Goal: Task Accomplishment & Management: Complete application form

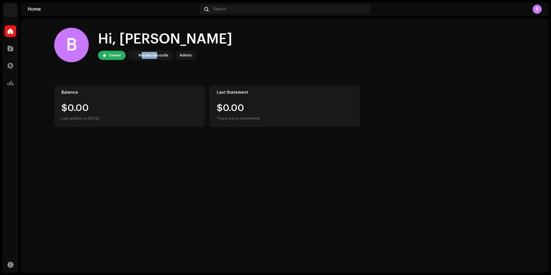
drag, startPoint x: 140, startPoint y: 55, endPoint x: 159, endPoint y: 57, distance: 18.8
click at [159, 57] on div "Warner Records" at bounding box center [153, 55] width 30 height 7
drag, startPoint x: 164, startPoint y: 57, endPoint x: 134, endPoint y: 54, distance: 29.8
click at [134, 54] on div "Warner Records" at bounding box center [150, 55] width 45 height 9
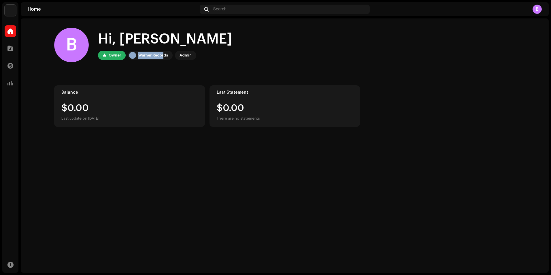
click at [134, 54] on img at bounding box center [132, 55] width 7 height 7
drag, startPoint x: 185, startPoint y: 55, endPoint x: 180, endPoint y: 55, distance: 4.3
click at [180, 55] on div "Admin" at bounding box center [186, 55] width 12 height 7
click at [14, 80] on div at bounding box center [11, 83] width 12 height 12
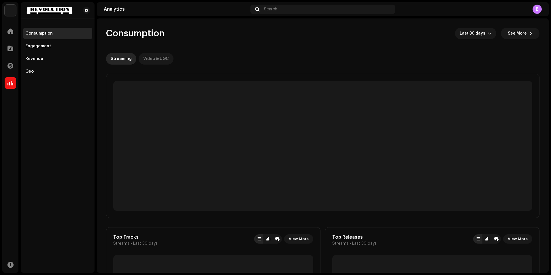
click at [161, 55] on div "Video & UGC" at bounding box center [156, 59] width 26 height 12
click at [131, 58] on p-tab "Streaming" at bounding box center [121, 59] width 30 height 12
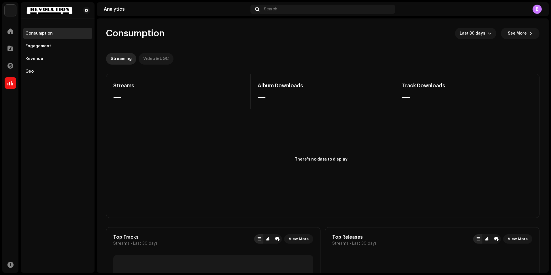
click at [143, 57] on div "Video & UGC" at bounding box center [156, 59] width 26 height 12
click at [122, 57] on div "Streaming" at bounding box center [121, 59] width 21 height 12
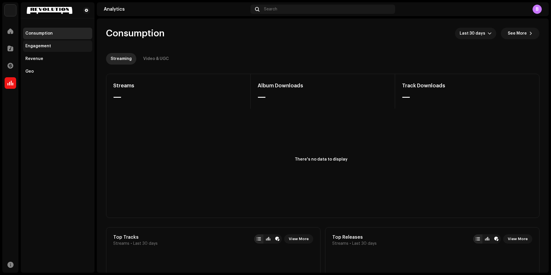
click at [41, 43] on div "Engagement" at bounding box center [57, 46] width 69 height 12
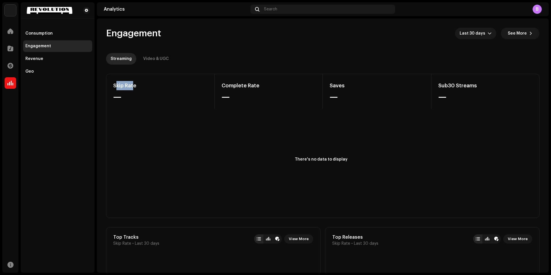
click at [115, 84] on div "Skip Rate" at bounding box center [160, 85] width 94 height 9
drag, startPoint x: 115, startPoint y: 84, endPoint x: 137, endPoint y: 87, distance: 21.8
click at [115, 84] on div "Skip Rate" at bounding box center [160, 85] width 94 height 9
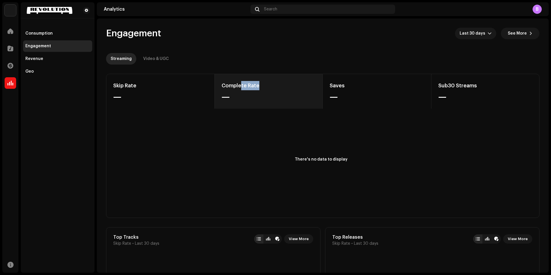
drag, startPoint x: 239, startPoint y: 83, endPoint x: 264, endPoint y: 83, distance: 25.4
click at [264, 83] on div "Complete Rate" at bounding box center [269, 85] width 94 height 9
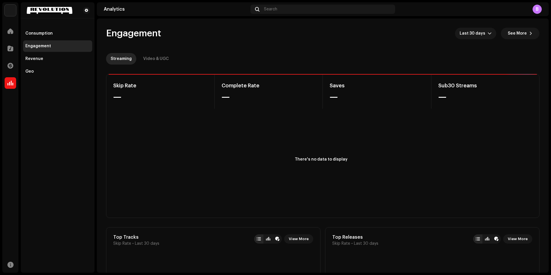
click at [263, 83] on div "Complete Rate" at bounding box center [269, 85] width 94 height 9
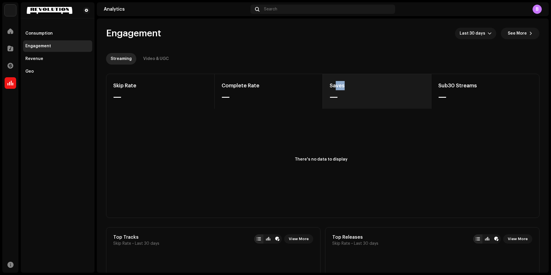
drag, startPoint x: 335, startPoint y: 83, endPoint x: 359, endPoint y: 83, distance: 24.2
click at [359, 83] on div "Saves" at bounding box center [377, 85] width 95 height 9
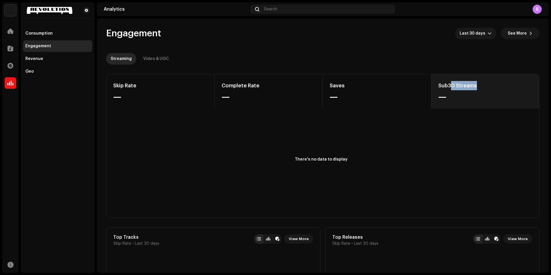
drag, startPoint x: 447, startPoint y: 84, endPoint x: 486, endPoint y: 88, distance: 38.2
click at [486, 88] on div "Sub30 Streams" at bounding box center [486, 85] width 94 height 9
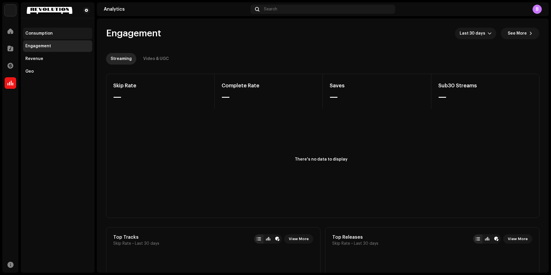
click at [49, 34] on div "Consumption" at bounding box center [38, 33] width 27 height 5
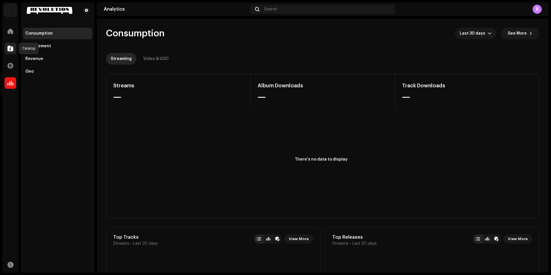
click at [9, 51] on div at bounding box center [11, 49] width 12 height 12
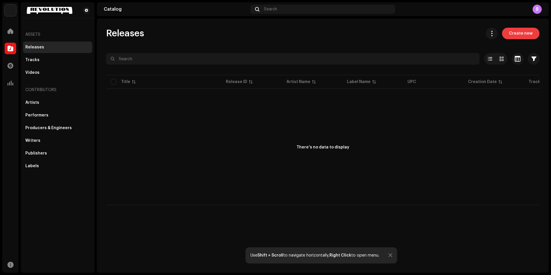
click at [520, 34] on span "Create new" at bounding box center [521, 34] width 24 height 12
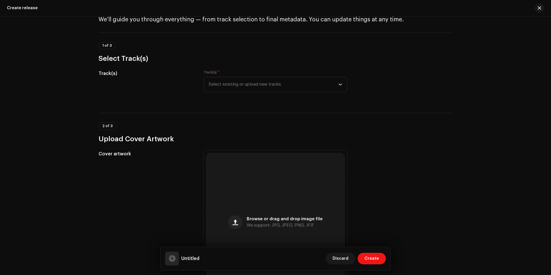
scroll to position [29, 0]
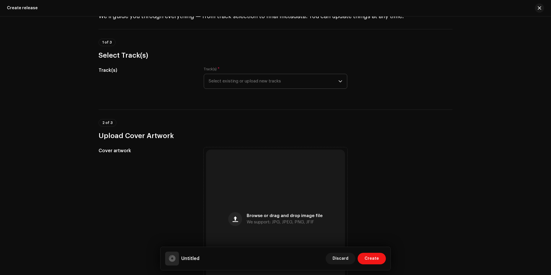
click at [257, 81] on span "Select existing or upload new tracks" at bounding box center [274, 81] width 130 height 14
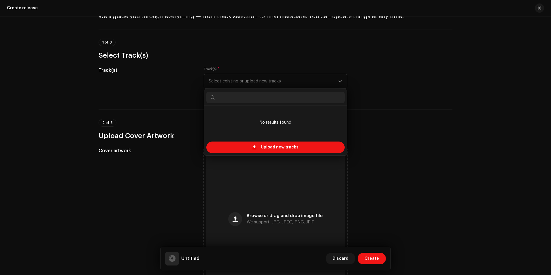
click at [257, 81] on span "Select existing or upload new tracks" at bounding box center [274, 81] width 130 height 14
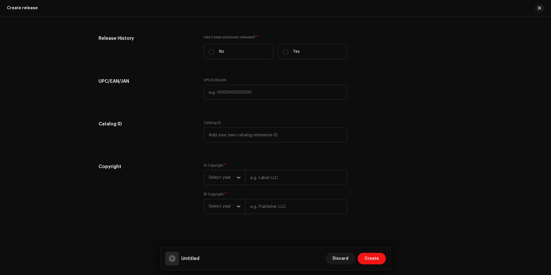
scroll to position [769, 0]
click at [232, 179] on span "Select year" at bounding box center [223, 176] width 28 height 14
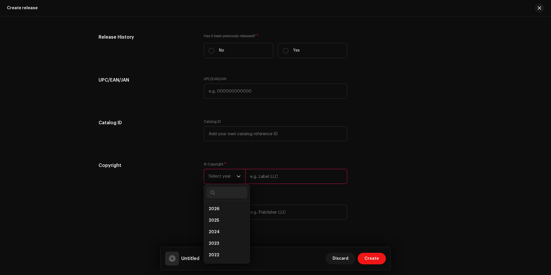
click at [232, 179] on span "Select year" at bounding box center [223, 176] width 28 height 14
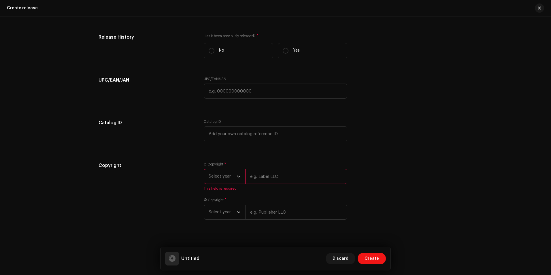
click at [245, 176] on input "text" at bounding box center [296, 176] width 102 height 15
click at [229, 176] on span "Select year" at bounding box center [223, 176] width 28 height 14
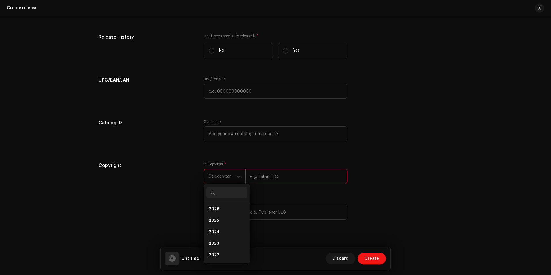
click at [229, 176] on span "Select year" at bounding box center [223, 176] width 28 height 14
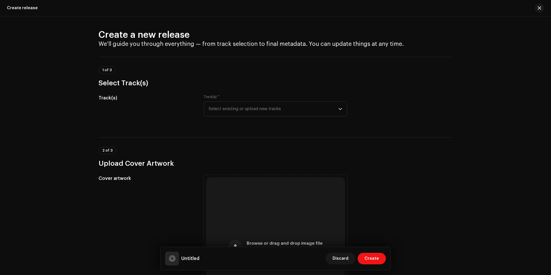
scroll to position [0, 0]
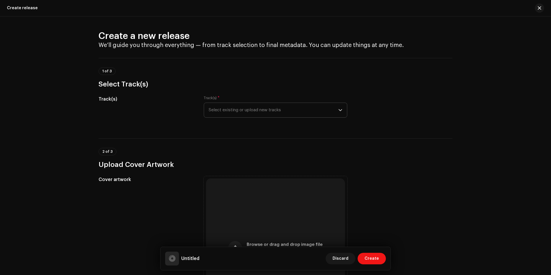
click at [287, 108] on span "Select existing or upload new tracks" at bounding box center [274, 110] width 130 height 14
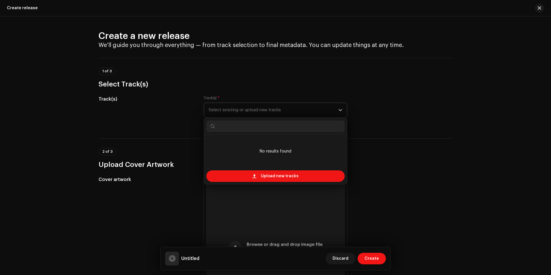
click at [287, 108] on span "Select existing or upload new tracks" at bounding box center [274, 110] width 130 height 14
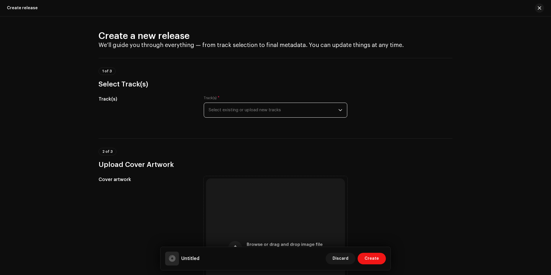
click at [287, 108] on span "Select existing or upload new tracks" at bounding box center [274, 110] width 130 height 14
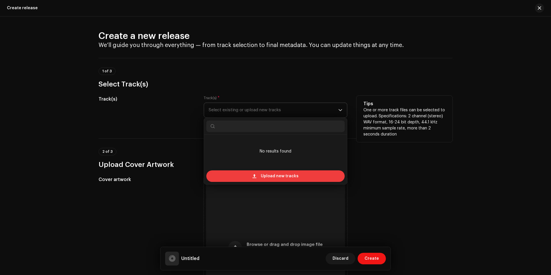
click at [261, 178] on span "Upload new tracks" at bounding box center [280, 176] width 38 height 12
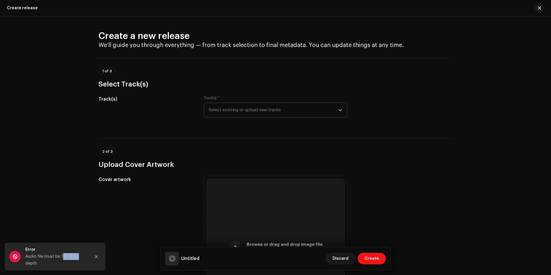
drag, startPoint x: 72, startPoint y: 257, endPoint x: 77, endPoint y: 257, distance: 4.4
click at [77, 257] on div "Audio file must be 16-24 bit depth" at bounding box center [55, 260] width 61 height 14
drag, startPoint x: 71, startPoint y: 256, endPoint x: 61, endPoint y: 256, distance: 9.5
click at [61, 256] on div "Audio file must be 16-24 bit depth" at bounding box center [55, 260] width 61 height 14
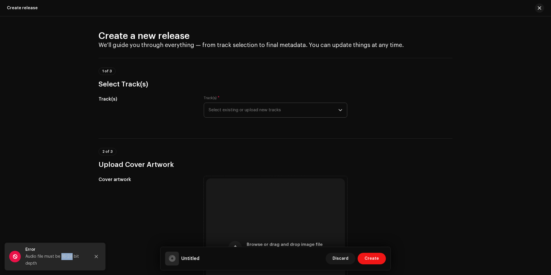
click at [61, 256] on div "Audio file must be 16-24 bit depth" at bounding box center [55, 260] width 61 height 14
drag, startPoint x: 61, startPoint y: 256, endPoint x: 72, endPoint y: 256, distance: 11.3
click at [72, 256] on div "Audio file must be 16-24 bit depth" at bounding box center [55, 260] width 61 height 14
click at [227, 106] on span "Select existing or upload new tracks" at bounding box center [274, 110] width 130 height 14
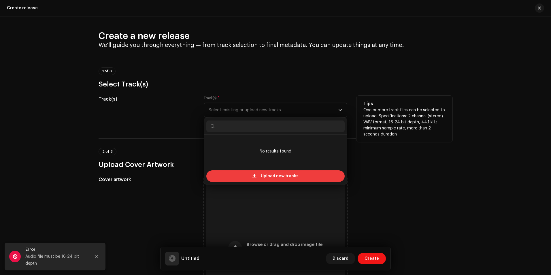
click at [272, 175] on span "Upload new tracks" at bounding box center [280, 176] width 38 height 12
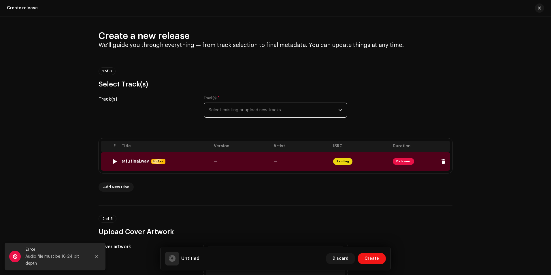
click at [405, 161] on span "Fix Issues" at bounding box center [403, 161] width 21 height 7
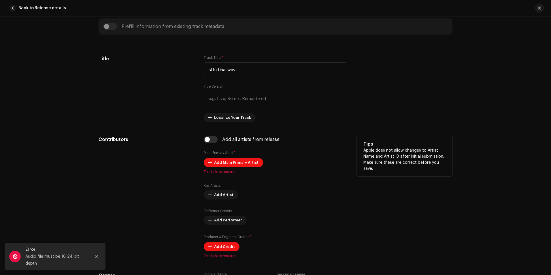
scroll to position [231, 0]
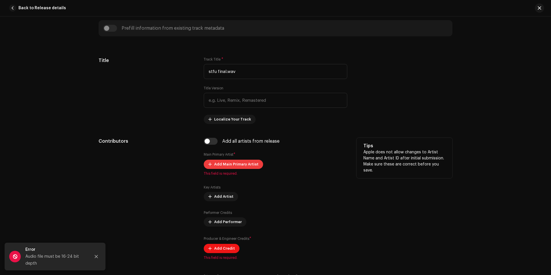
click at [247, 163] on span "Add Main Primary Artist" at bounding box center [236, 165] width 44 height 12
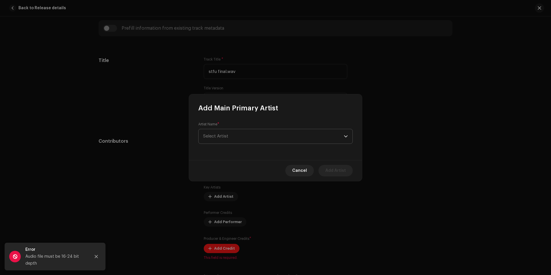
click at [247, 133] on span "Select Artist" at bounding box center [273, 136] width 141 height 14
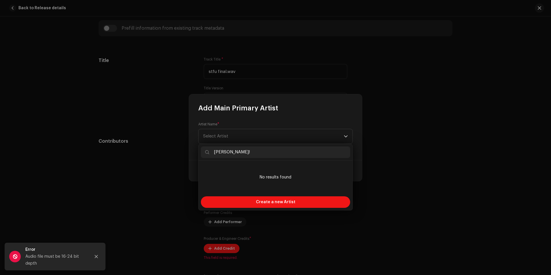
type input "[PERSON_NAME]!"
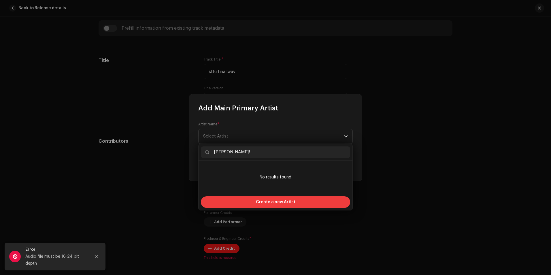
click at [259, 202] on span "Create a new Artist" at bounding box center [275, 202] width 39 height 12
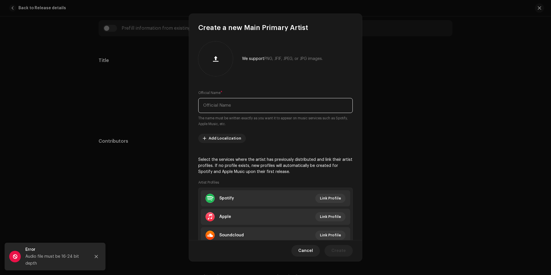
click at [224, 104] on input "text" at bounding box center [275, 105] width 155 height 15
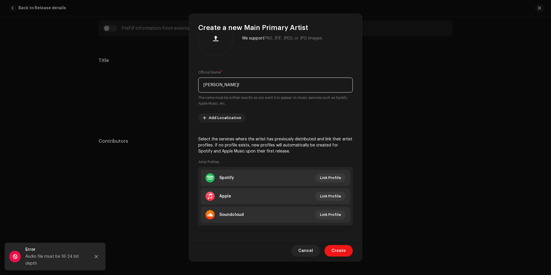
scroll to position [22, 0]
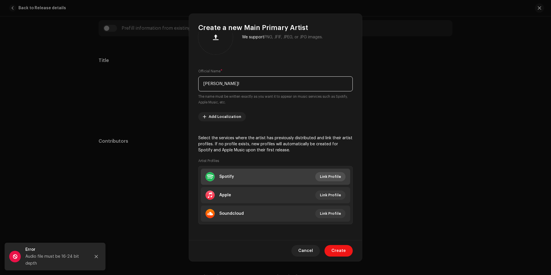
type input "[PERSON_NAME]!"
click at [325, 175] on span "Link Profile" at bounding box center [330, 177] width 21 height 12
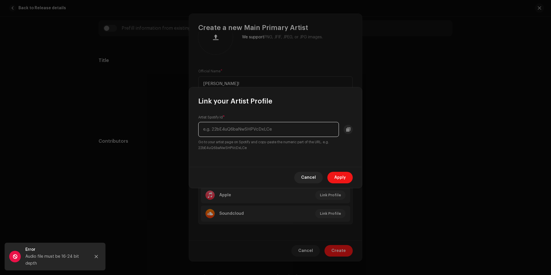
paste input "spotify:artist:28Hsqtd7sWwy1ae0QZi250"
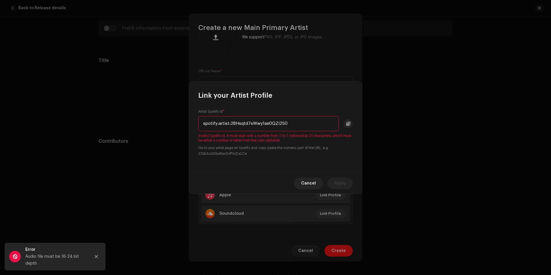
click at [230, 124] on input "spotify:artist:28Hsqtd7sWwy1ae0QZi250" at bounding box center [268, 123] width 141 height 15
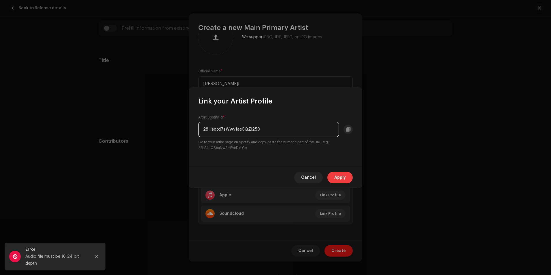
type input "28Hsqtd7sWwy1ae0QZi250"
click at [334, 174] on button "Apply" at bounding box center [340, 178] width 25 height 12
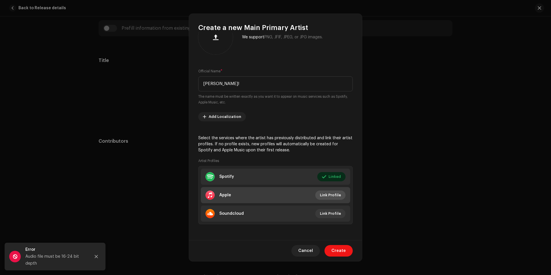
click at [331, 192] on span "Link Profile" at bounding box center [330, 195] width 21 height 12
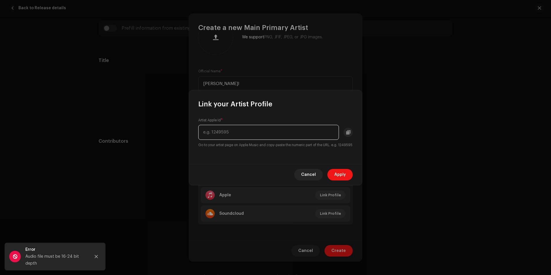
paste input "1775072930"
type input "1775072930"
click at [338, 175] on span "Apply" at bounding box center [340, 175] width 12 height 12
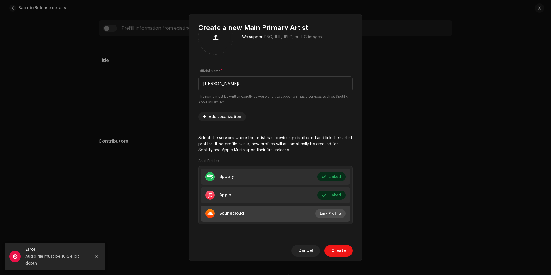
click at [320, 214] on span "Link Profile" at bounding box center [330, 214] width 21 height 12
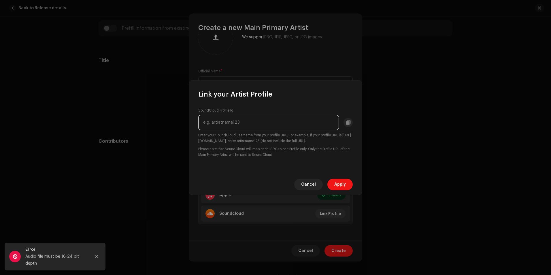
paste input "[URL][DOMAIN_NAME]"
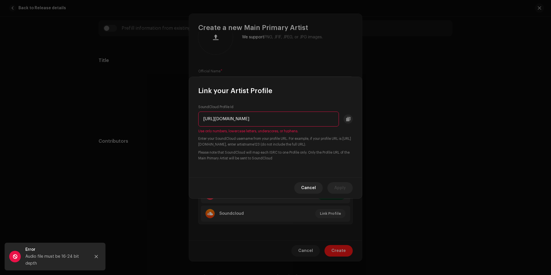
click at [253, 118] on input "[URL][DOMAIN_NAME]" at bounding box center [268, 119] width 141 height 15
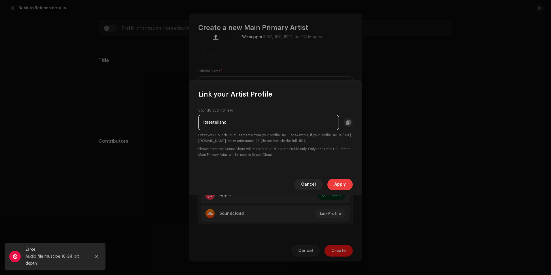
type input "itsestellaho"
click at [338, 182] on span "Apply" at bounding box center [340, 185] width 12 height 12
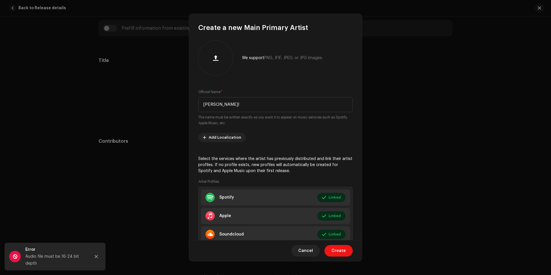
scroll to position [0, 0]
click at [335, 249] on span "Create" at bounding box center [339, 251] width 14 height 12
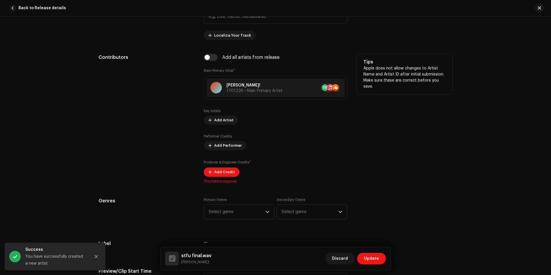
scroll to position [317, 0]
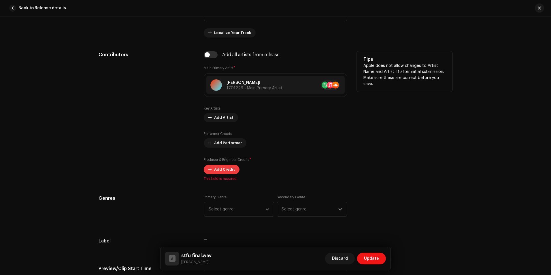
click at [227, 169] on span "Add Credit" at bounding box center [224, 170] width 21 height 12
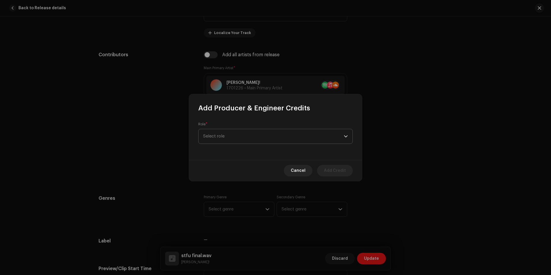
click at [234, 136] on span "Select role" at bounding box center [273, 136] width 141 height 14
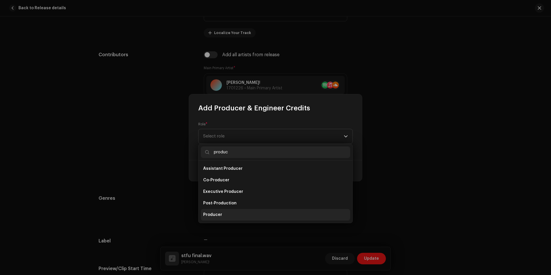
type input "produc"
click at [248, 212] on li "Producer" at bounding box center [275, 215] width 149 height 12
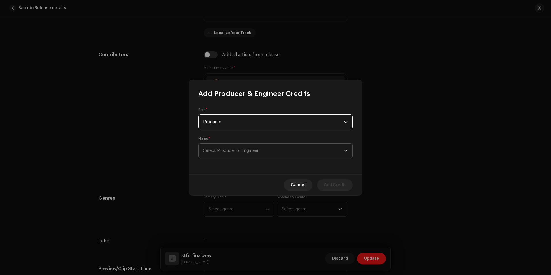
click at [236, 148] on span "Select Producer or Engineer" at bounding box center [230, 150] width 55 height 4
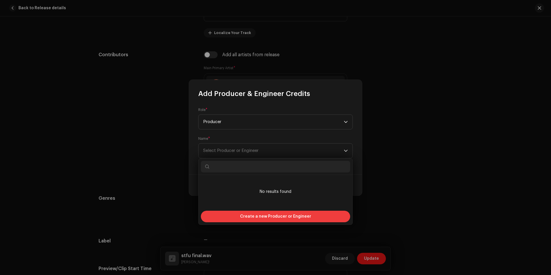
click at [260, 215] on span "Create a new Producer or Engineer" at bounding box center [275, 217] width 71 height 12
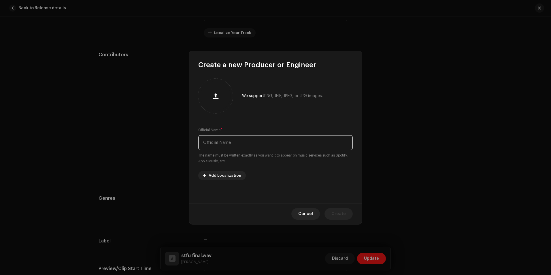
click at [239, 145] on input "text" at bounding box center [275, 142] width 155 height 15
type input "e"
type input "[PERSON_NAME]"
click at [308, 219] on span "Cancel" at bounding box center [305, 214] width 15 height 12
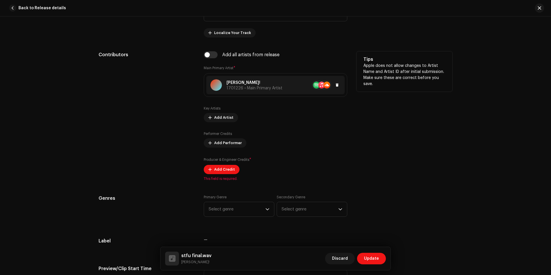
click at [212, 84] on div at bounding box center [216, 85] width 12 height 12
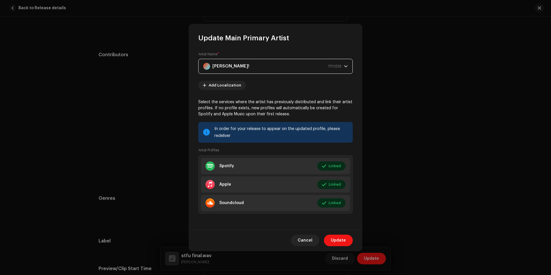
click at [221, 70] on strong "[PERSON_NAME]!" at bounding box center [230, 66] width 37 height 14
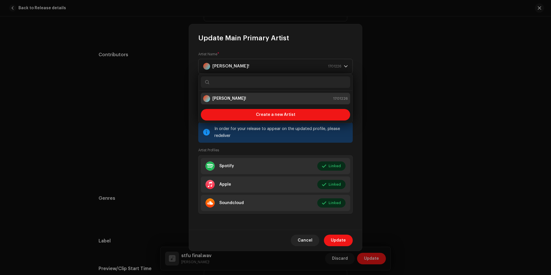
click at [311, 146] on div "Select the services where the artist has previously distributed and link their …" at bounding box center [275, 156] width 155 height 114
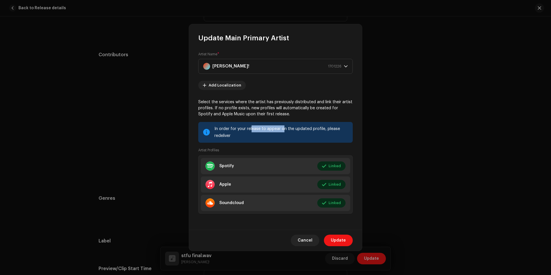
drag, startPoint x: 263, startPoint y: 130, endPoint x: 282, endPoint y: 131, distance: 19.7
click at [282, 131] on div "In order for your release to appear on the updated profile, please redeliver" at bounding box center [282, 132] width 134 height 14
click at [310, 240] on span "Cancel" at bounding box center [305, 241] width 15 height 12
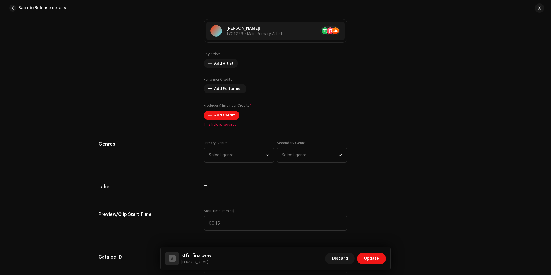
scroll to position [375, 0]
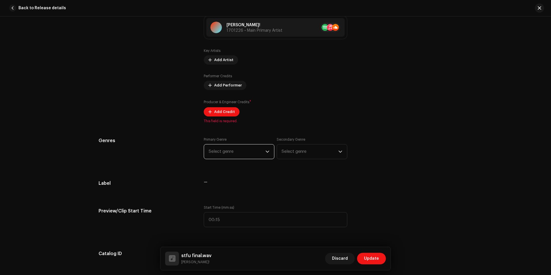
click at [252, 146] on span "Select genre" at bounding box center [237, 151] width 57 height 14
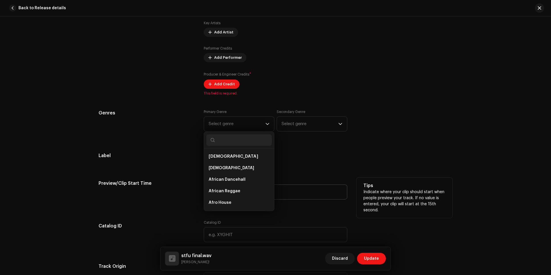
scroll to position [404, 0]
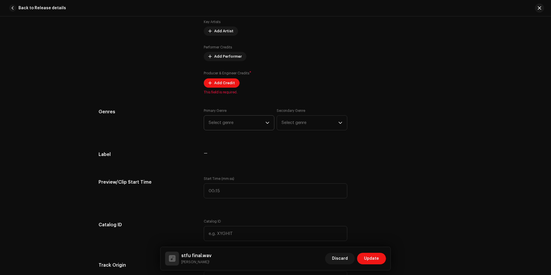
click at [238, 127] on span "Select genre" at bounding box center [237, 123] width 57 height 14
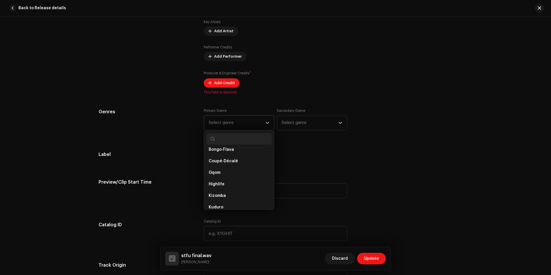
scroll to position [141, 0]
click at [329, 158] on div "—" at bounding box center [276, 157] width 144 height 12
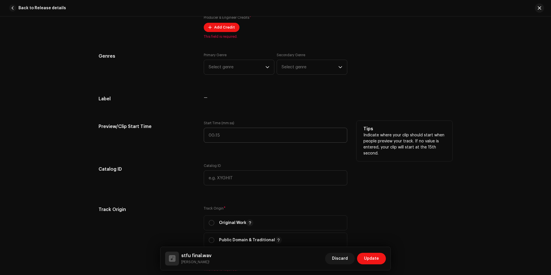
scroll to position [461, 0]
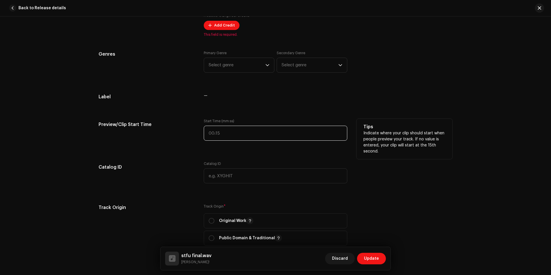
type input ":"
click at [217, 131] on input ":" at bounding box center [276, 133] width 144 height 15
click at [241, 153] on div "Track details Complete the following to finalize your track. 1 of 3 Add Audio F…" at bounding box center [275, 178] width 372 height 1219
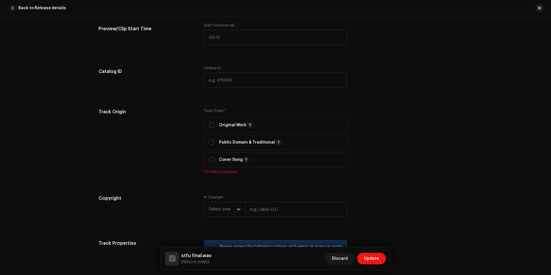
scroll to position [577, 0]
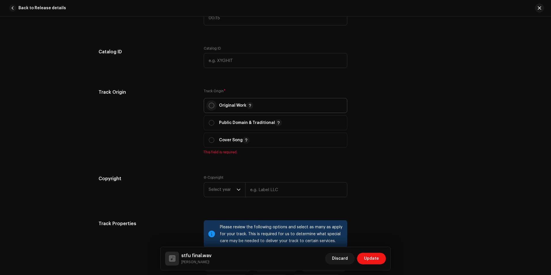
click at [209, 105] on input "radio" at bounding box center [212, 106] width 6 height 6
radio input "true"
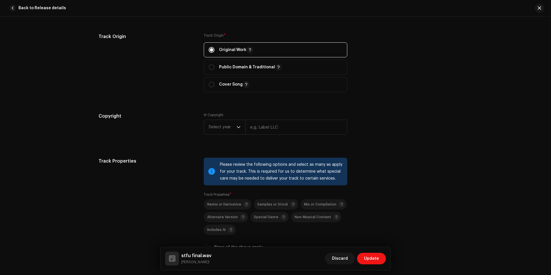
scroll to position [634, 0]
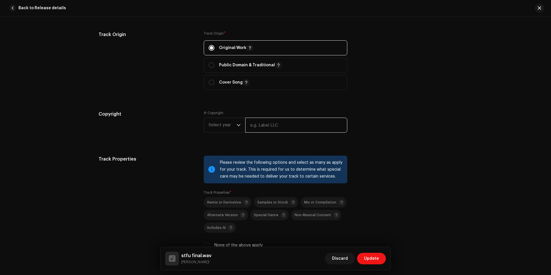
click at [261, 125] on input "text" at bounding box center [296, 125] width 102 height 15
type input "i"
type input "unmastered"
click at [239, 129] on div "dropdown trigger" at bounding box center [239, 125] width 4 height 14
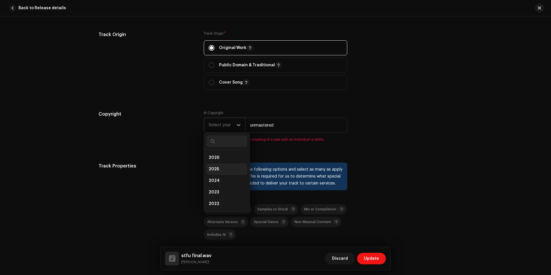
click at [225, 166] on li "2025" at bounding box center [226, 169] width 41 height 12
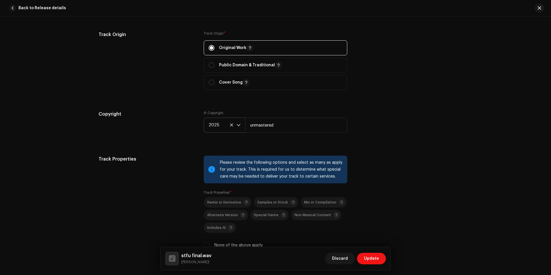
click at [405, 153] on div "Track details Complete the following to finalize your track. 1 of 3 Add Audio F…" at bounding box center [275, 2] width 372 height 1212
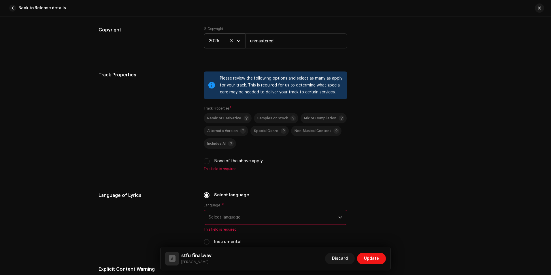
scroll to position [721, 0]
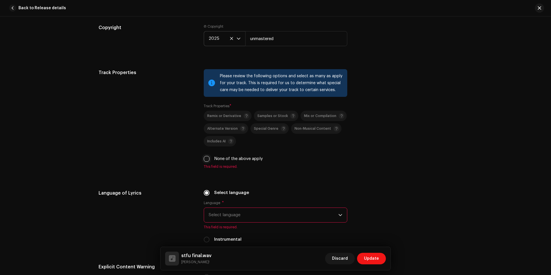
click at [207, 159] on input "None of the above apply" at bounding box center [207, 159] width 6 height 6
checkbox input "true"
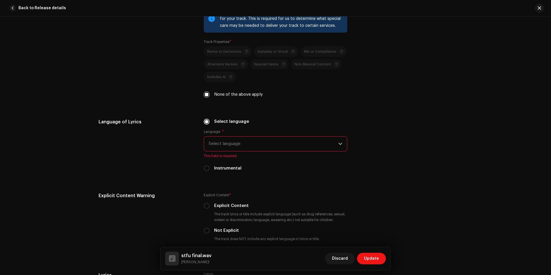
scroll to position [807, 0]
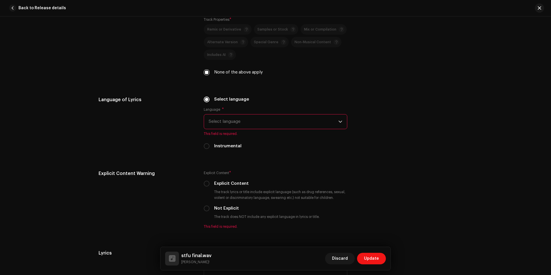
click at [245, 128] on span "Select language" at bounding box center [274, 121] width 130 height 14
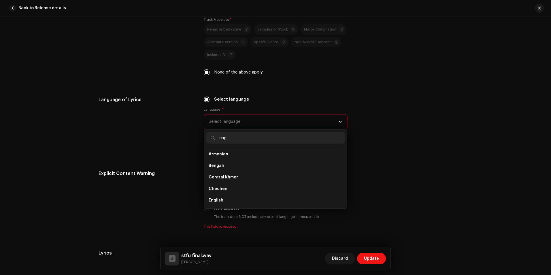
scroll to position [0, 0]
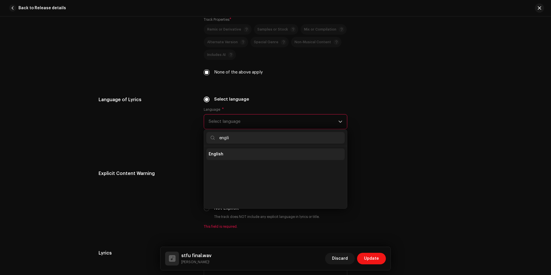
type input "engli"
click at [237, 152] on li "English" at bounding box center [275, 154] width 138 height 12
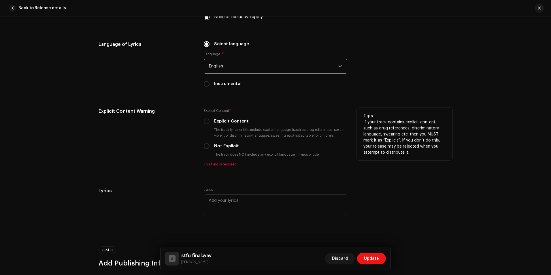
scroll to position [865, 0]
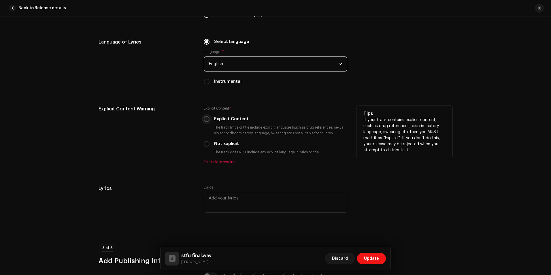
click at [206, 120] on input "Explicit Content" at bounding box center [207, 119] width 6 height 6
radio input "true"
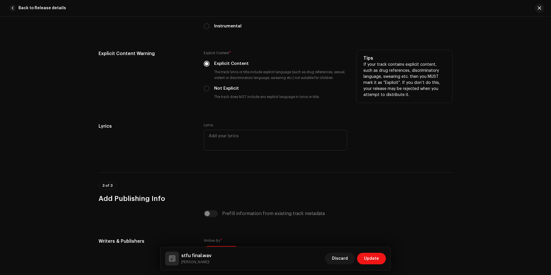
scroll to position [923, 0]
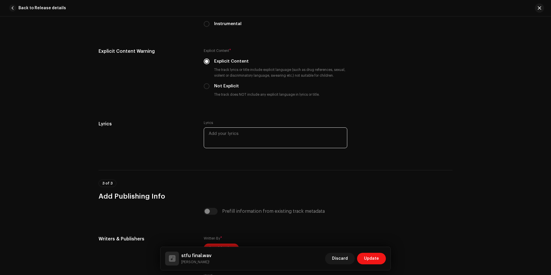
click at [228, 139] on textarea at bounding box center [276, 137] width 144 height 21
paste textarea "Hate the way you tie your shoes I hope you leave them inside out We'll be makin…"
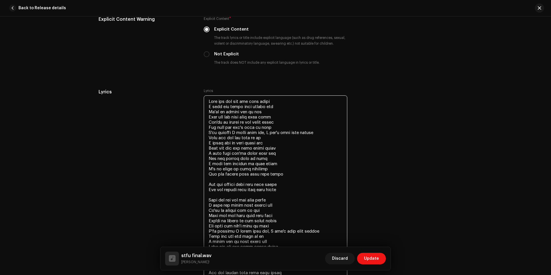
click at [226, 143] on textarea at bounding box center [276, 186] width 144 height 183
click at [224, 143] on textarea at bounding box center [276, 186] width 144 height 183
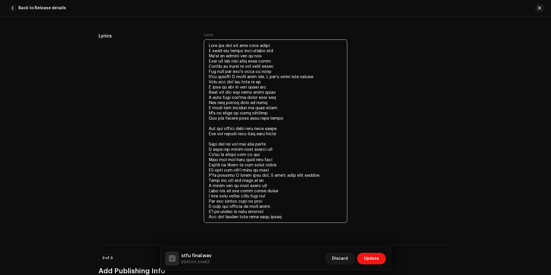
scroll to position [1012, 0]
click at [226, 185] on textarea at bounding box center [276, 129] width 144 height 183
click at [224, 185] on textarea at bounding box center [276, 129] width 144 height 183
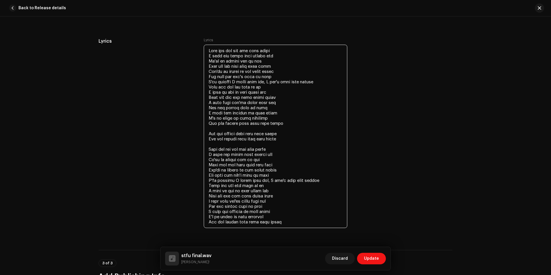
scroll to position [983, 0]
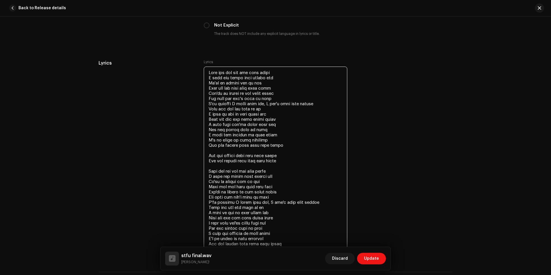
click at [221, 151] on textarea at bounding box center [276, 158] width 144 height 183
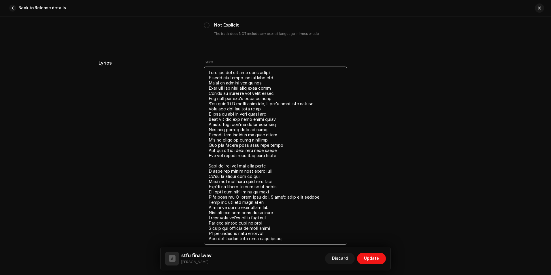
click at [218, 164] on textarea at bounding box center [276, 156] width 144 height 178
click at [218, 161] on textarea at bounding box center [276, 156] width 144 height 178
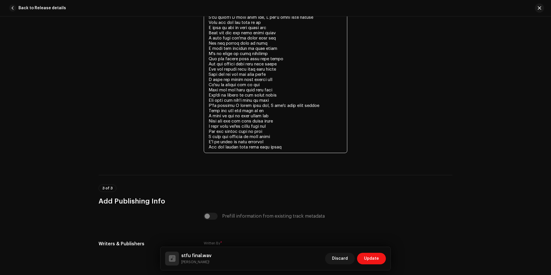
type textarea "Hate the way you tie your shoes I hope you leave them inside out We'll be makin…"
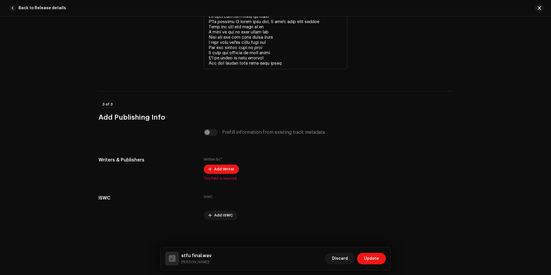
scroll to position [1154, 0]
click at [231, 168] on span "Add Writer" at bounding box center [224, 169] width 20 height 12
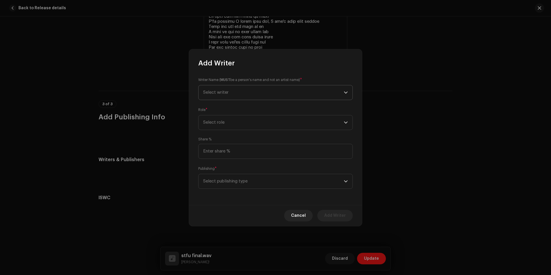
click at [251, 93] on span "Select writer" at bounding box center [273, 92] width 141 height 14
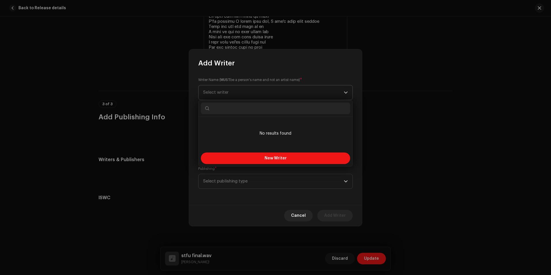
click at [251, 93] on span "Select writer" at bounding box center [273, 92] width 141 height 14
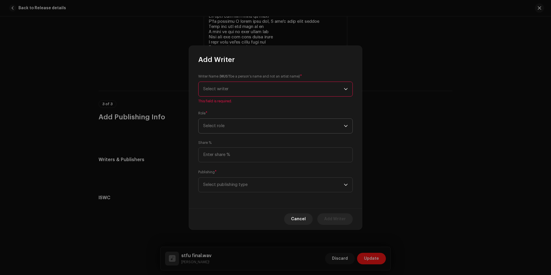
click at [261, 128] on span "Select role" at bounding box center [273, 126] width 141 height 14
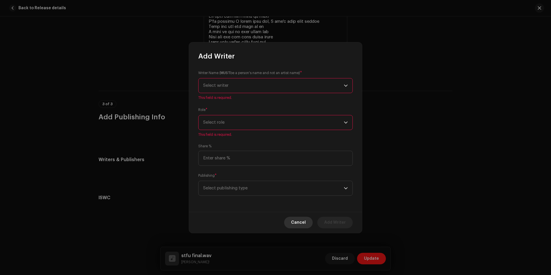
click at [295, 223] on span "Cancel" at bounding box center [298, 223] width 15 height 12
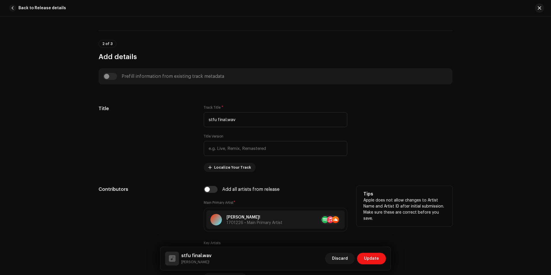
scroll to position [174, 0]
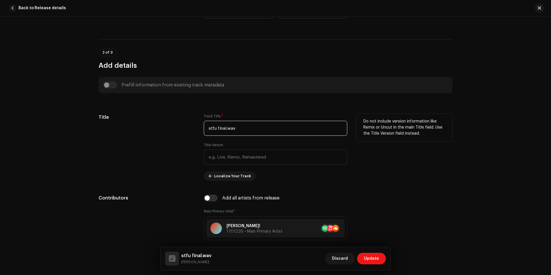
drag, startPoint x: 243, startPoint y: 124, endPoint x: 205, endPoint y: 127, distance: 38.2
click at [205, 127] on input "stfu final.wav" at bounding box center [276, 128] width 144 height 15
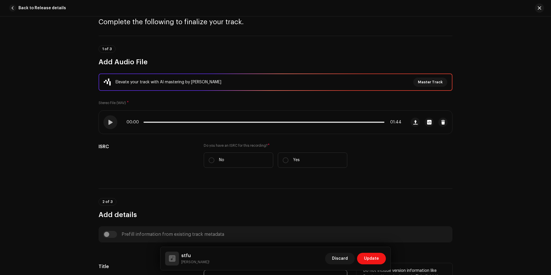
scroll to position [1, 0]
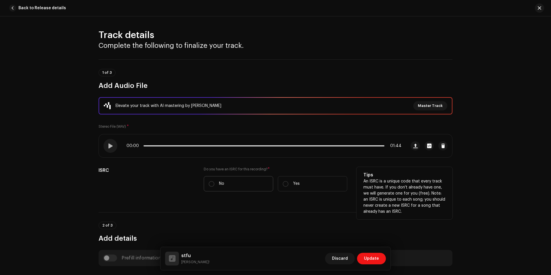
type input "stfu"
click at [216, 181] on label "No" at bounding box center [238, 183] width 69 height 15
click at [215, 181] on input "No" at bounding box center [212, 184] width 6 height 6
radio input "true"
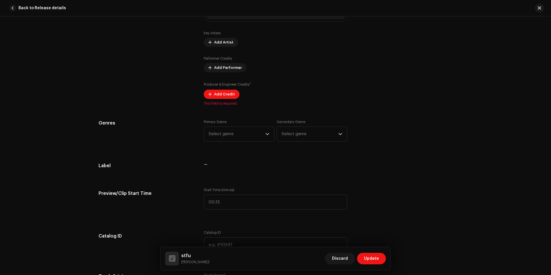
scroll to position [433, 0]
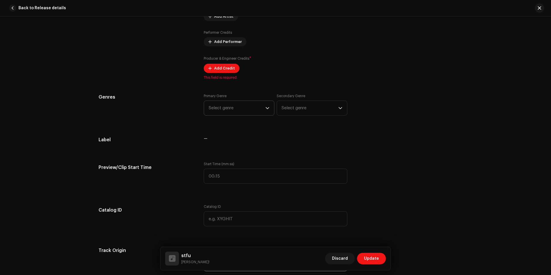
click at [249, 106] on span "Select genre" at bounding box center [237, 108] width 57 height 14
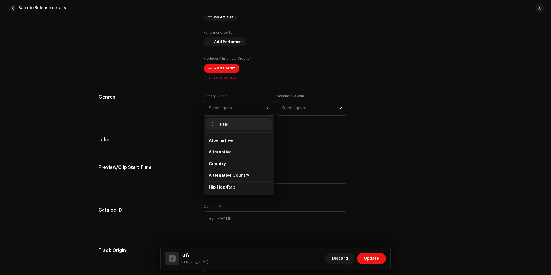
type input "alter"
click at [238, 140] on li "Alternative" at bounding box center [238, 141] width 65 height 12
click at [219, 140] on span "Alternative" at bounding box center [221, 140] width 24 height 4
click at [224, 150] on span "Alternative" at bounding box center [220, 152] width 23 height 6
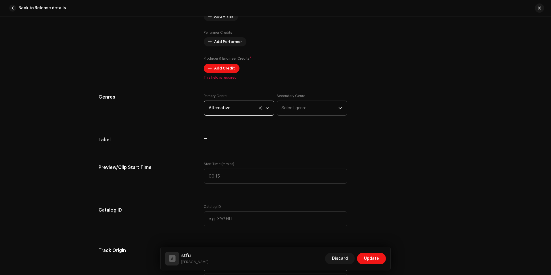
click at [306, 111] on span "Select genre" at bounding box center [310, 108] width 57 height 14
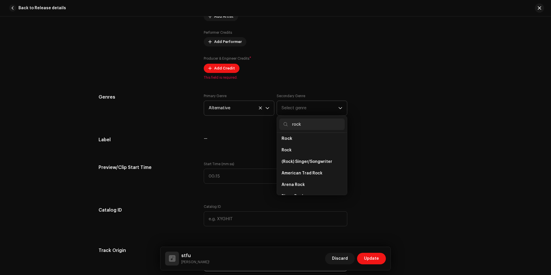
scroll to position [231, 0]
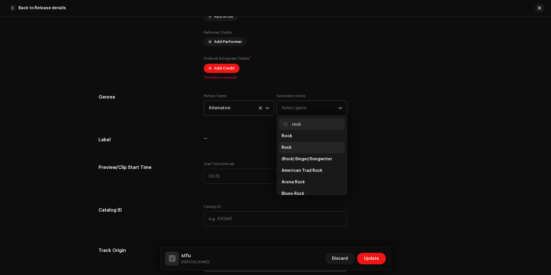
type input "rock"
click at [306, 142] on li "Rock" at bounding box center [311, 148] width 65 height 12
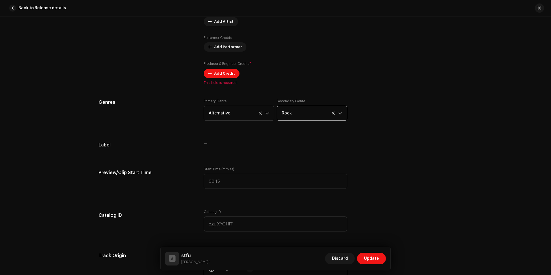
scroll to position [433, 0]
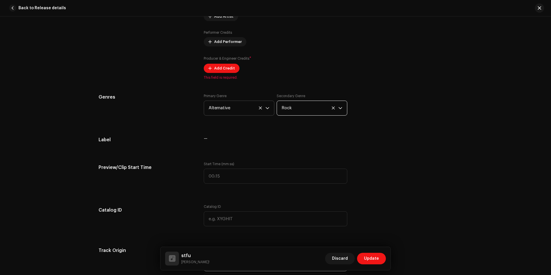
click at [259, 106] on icon at bounding box center [261, 108] width 4 height 4
click at [333, 108] on icon at bounding box center [334, 108] width 4 height 4
click at [232, 106] on span "Select genre" at bounding box center [237, 108] width 57 height 14
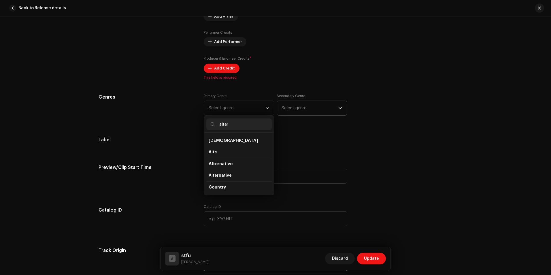
type input "altern"
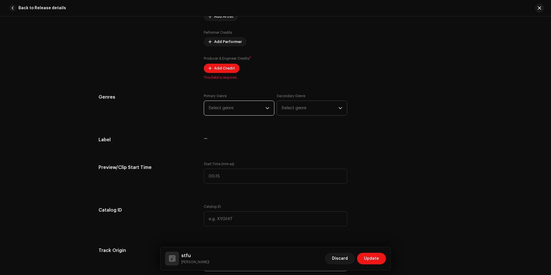
click at [250, 109] on span "Select genre" at bounding box center [237, 108] width 57 height 14
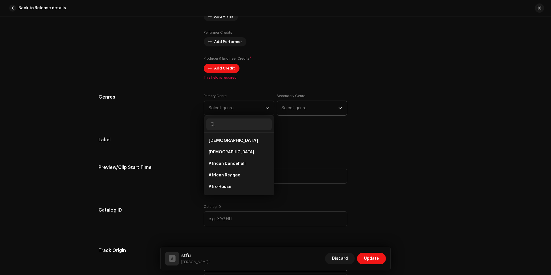
click at [293, 104] on span "Select genre" at bounding box center [310, 108] width 57 height 14
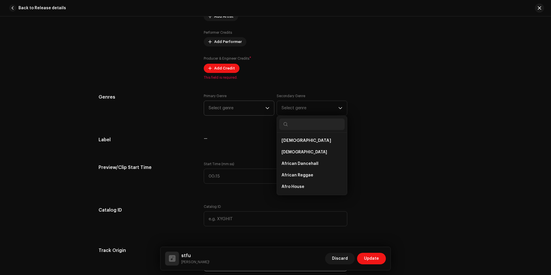
click at [240, 108] on span "Select genre" at bounding box center [237, 108] width 57 height 14
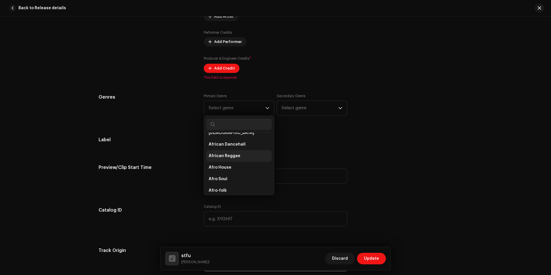
scroll to position [0, 0]
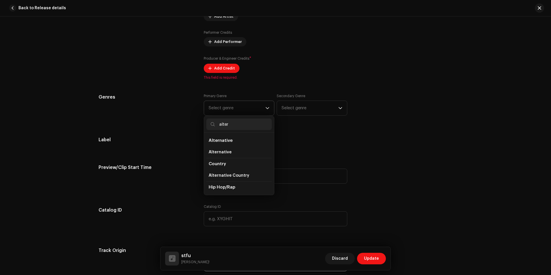
type input "altern"
type input "rock"
click at [235, 144] on li "Indie Rock" at bounding box center [238, 147] width 65 height 12
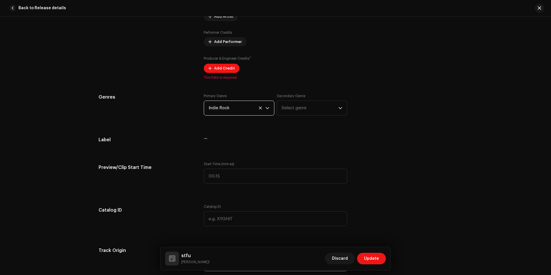
click at [254, 109] on span "Indie Rock" at bounding box center [237, 108] width 57 height 14
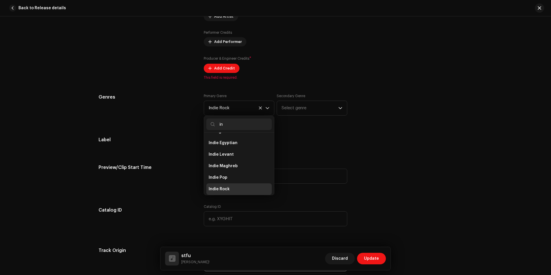
scroll to position [9, 0]
type input "indie"
click at [298, 112] on span "Select genre" at bounding box center [310, 108] width 57 height 14
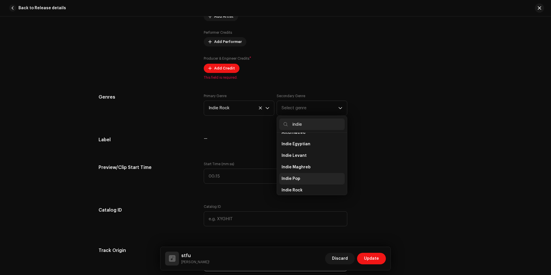
scroll to position [0, 0]
click at [302, 123] on input "indie" at bounding box center [311, 124] width 65 height 12
type input "altern"
click at [290, 152] on span "Alternative" at bounding box center [293, 152] width 23 height 6
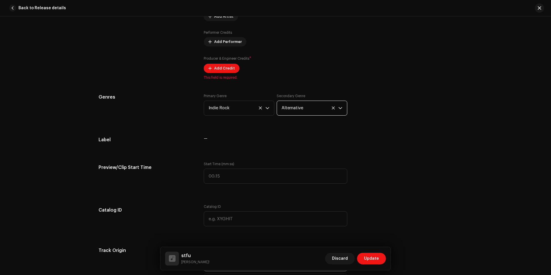
click at [415, 154] on div "Track details Complete the following to finalize your track. 1 of 3 Add Audio F…" at bounding box center [275, 276] width 372 height 1359
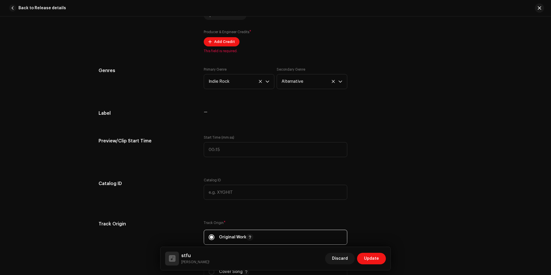
scroll to position [462, 0]
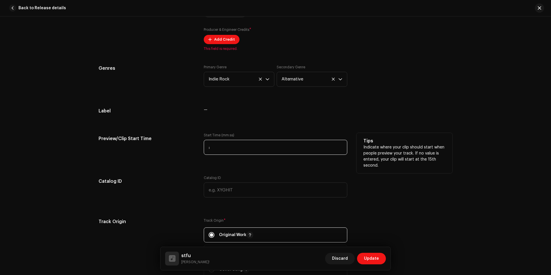
click at [219, 149] on input ":" at bounding box center [276, 147] width 144 height 15
type input "00:00"
click at [208, 170] on div "Track details Complete the following to finalize your track. 1 of 3 Add Audio F…" at bounding box center [275, 247] width 372 height 1359
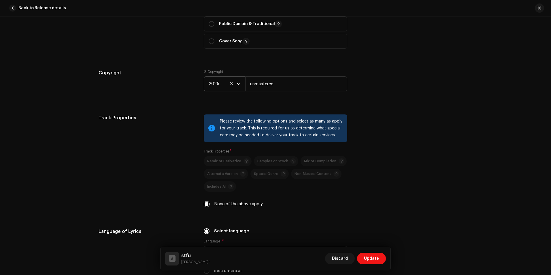
scroll to position [693, 0]
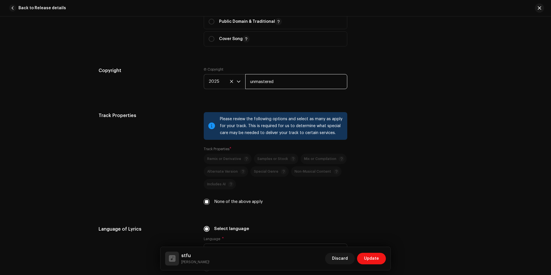
click at [280, 78] on input "unmastered" at bounding box center [296, 81] width 102 height 15
type input "unmastered"
type input "unmastered projects"
click at [521, 95] on div "Track details Complete the following to finalize your track. 1 of 3 Add Audio F…" at bounding box center [275, 145] width 551 height 259
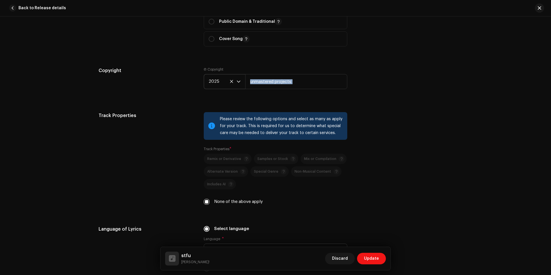
drag, startPoint x: 521, startPoint y: 95, endPoint x: 502, endPoint y: 92, distance: 19.2
click at [502, 92] on div "Track details Complete the following to finalize your track. 1 of 3 Add Audio F…" at bounding box center [275, 145] width 551 height 259
click at [513, 85] on div "Track details Complete the following to finalize your track. 1 of 3 Add Audio F…" at bounding box center [275, 145] width 551 height 259
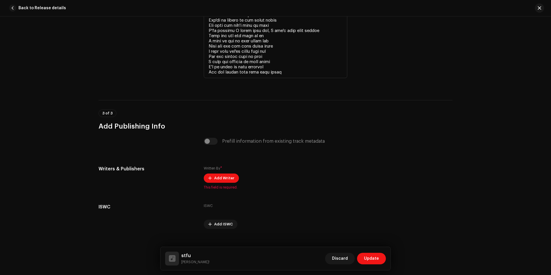
scroll to position [1169, 0]
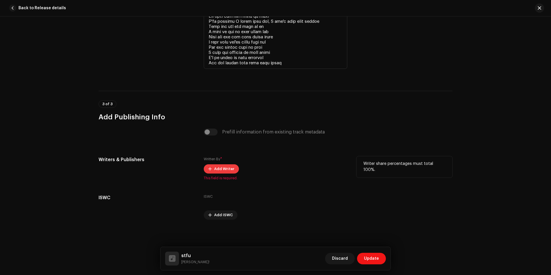
click at [229, 171] on span "Add Writer" at bounding box center [224, 169] width 20 height 12
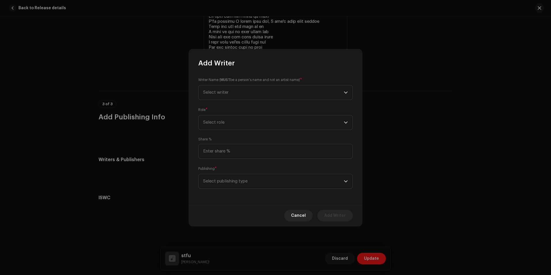
click at [284, 81] on small "Writer Name ( MUST be a person's name and not an artist name)" at bounding box center [249, 80] width 102 height 6
click at [283, 87] on span "Select writer" at bounding box center [273, 92] width 141 height 14
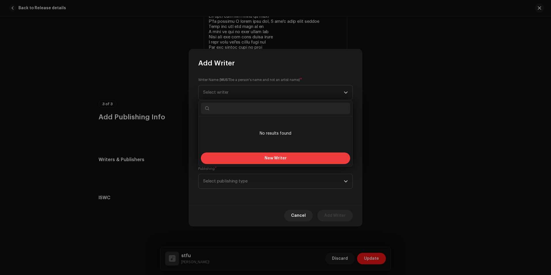
click at [260, 158] on button "New Writer" at bounding box center [275, 159] width 149 height 12
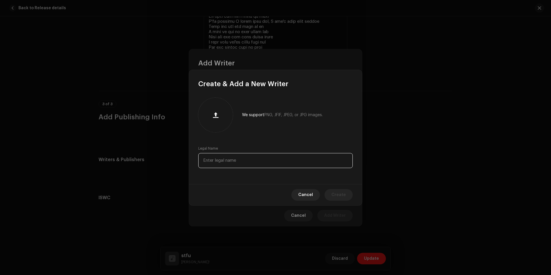
click at [260, 158] on input "text" at bounding box center [275, 160] width 155 height 15
type input "[DEMOGRAPHIC_DATA][PERSON_NAME]"
click at [344, 193] on span "Create" at bounding box center [339, 195] width 14 height 12
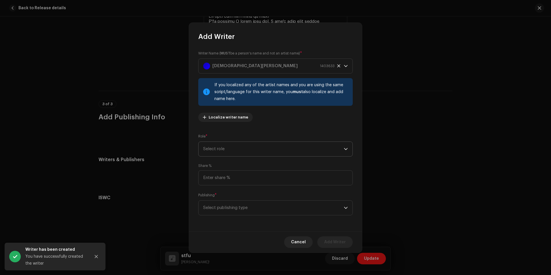
click at [272, 146] on span "Select role" at bounding box center [273, 149] width 141 height 14
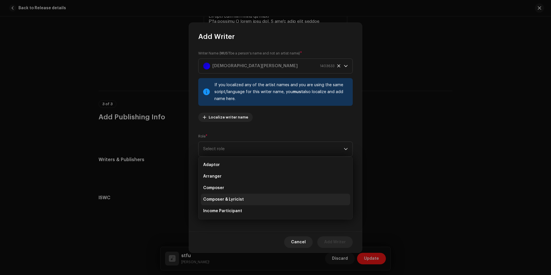
click at [237, 200] on span "Composer & Lyricist" at bounding box center [223, 200] width 41 height 6
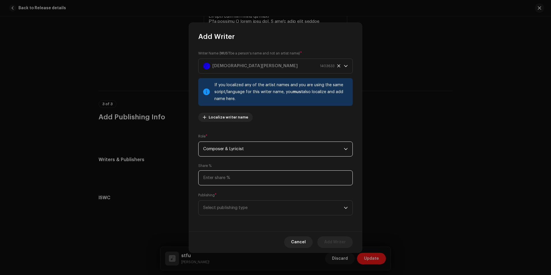
click at [251, 178] on input at bounding box center [275, 177] width 155 height 15
type input "100.00"
click at [260, 208] on span "Select publishing type" at bounding box center [273, 208] width 141 height 14
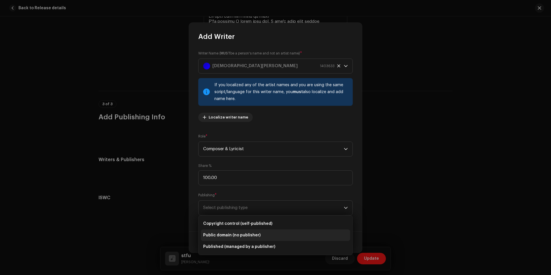
click at [238, 235] on span "Public domain (no publisher)" at bounding box center [231, 235] width 57 height 6
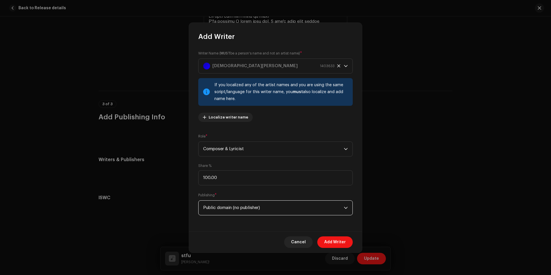
click at [281, 208] on span "Public domain (no publisher)" at bounding box center [273, 208] width 141 height 14
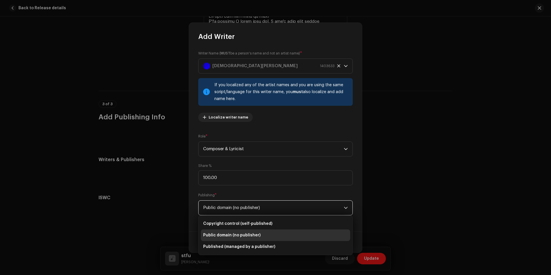
click at [281, 208] on span "Public domain (no publisher)" at bounding box center [273, 208] width 141 height 14
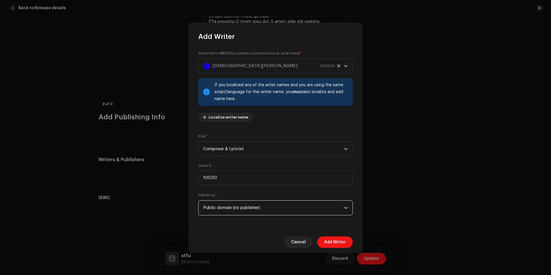
click at [312, 213] on span "Public domain (no publisher)" at bounding box center [273, 208] width 141 height 14
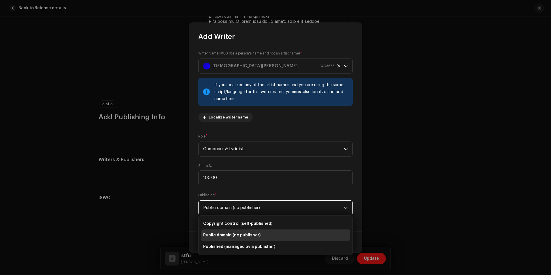
click at [269, 208] on span "Public domain (no publisher)" at bounding box center [273, 208] width 141 height 14
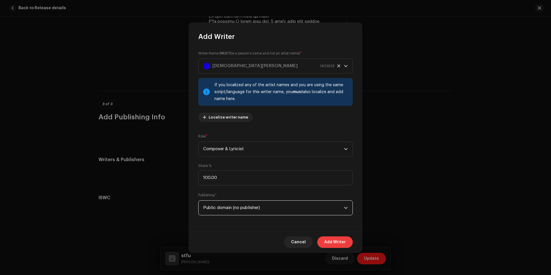
click at [334, 244] on span "Add Writer" at bounding box center [335, 242] width 22 height 12
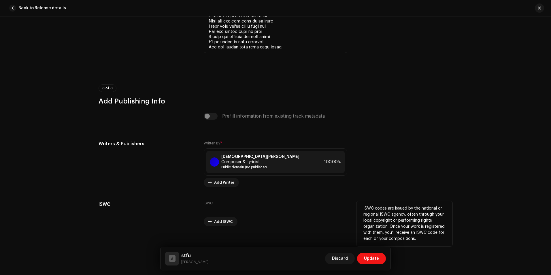
scroll to position [1186, 0]
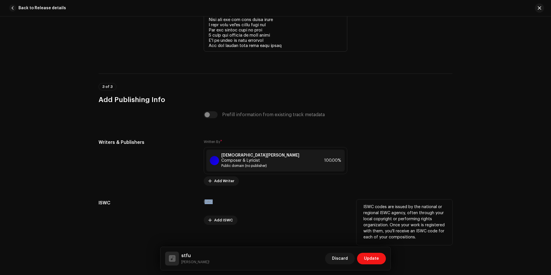
drag, startPoint x: 209, startPoint y: 197, endPoint x: 204, endPoint y: 197, distance: 4.6
click at [204, 200] on div "ISWC Add ISWC" at bounding box center [276, 212] width 144 height 25
drag, startPoint x: 204, startPoint y: 197, endPoint x: 209, endPoint y: 197, distance: 4.9
click at [209, 200] on label "ISWC" at bounding box center [208, 202] width 9 height 5
drag, startPoint x: 213, startPoint y: 197, endPoint x: 204, endPoint y: 197, distance: 8.6
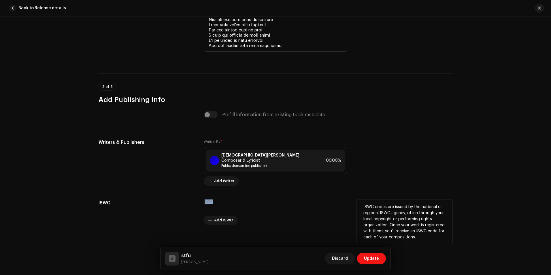
click at [204, 200] on div "ISWC Add ISWC" at bounding box center [276, 212] width 144 height 25
drag, startPoint x: 204, startPoint y: 197, endPoint x: 207, endPoint y: 197, distance: 2.9
click at [204, 200] on label "ISWC" at bounding box center [208, 202] width 9 height 5
drag, startPoint x: 220, startPoint y: 198, endPoint x: 202, endPoint y: 196, distance: 18.0
click at [202, 200] on div "ISWC ISWC Add ISWC ISWC codes are issued by the national or regional ISWC agenc…" at bounding box center [276, 212] width 354 height 25
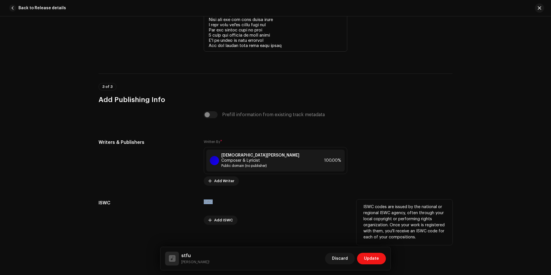
drag, startPoint x: 202, startPoint y: 196, endPoint x: 206, endPoint y: 197, distance: 4.4
click at [202, 200] on div "ISWC ISWC Add ISWC ISWC codes are issued by the national or regional ISWC agenc…" at bounding box center [276, 212] width 354 height 25
drag, startPoint x: 212, startPoint y: 197, endPoint x: 195, endPoint y: 197, distance: 17.3
click at [195, 200] on div "ISWC ISWC Add ISWC ISWC codes are issued by the national or regional ISWC agenc…" at bounding box center [276, 212] width 354 height 25
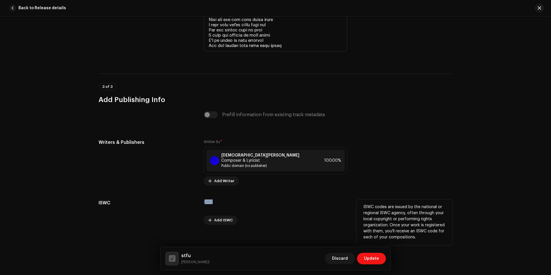
drag, startPoint x: 212, startPoint y: 196, endPoint x: 204, endPoint y: 196, distance: 7.8
click at [204, 200] on div "ISWC Add ISWC" at bounding box center [276, 212] width 144 height 25
click at [204, 200] on label "ISWC" at bounding box center [208, 202] width 9 height 5
click at [208, 200] on label "ISWC" at bounding box center [208, 202] width 9 height 5
drag, startPoint x: 208, startPoint y: 197, endPoint x: 224, endPoint y: 201, distance: 16.4
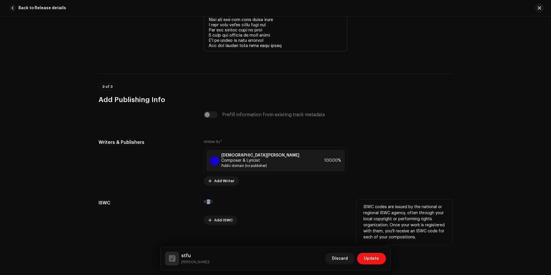
click at [210, 200] on label "ISWC" at bounding box center [208, 202] width 9 height 5
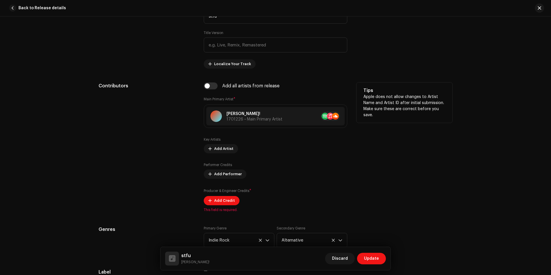
scroll to position [293, 0]
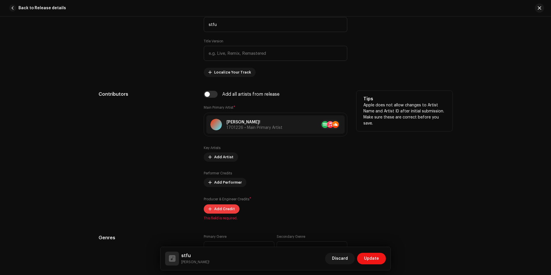
click at [227, 207] on span "Add Credit" at bounding box center [224, 209] width 21 height 12
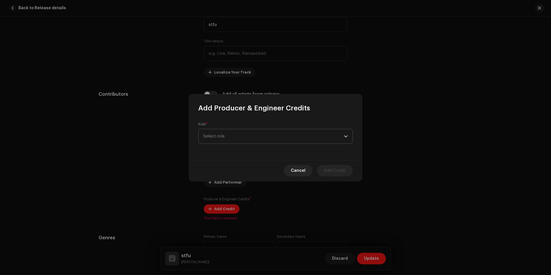
click at [267, 135] on span "Select role" at bounding box center [273, 136] width 141 height 14
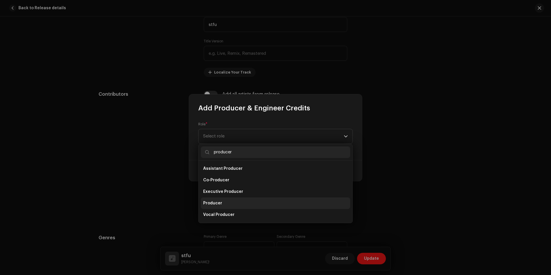
type input "producer"
click at [235, 205] on li "Producer" at bounding box center [275, 203] width 149 height 12
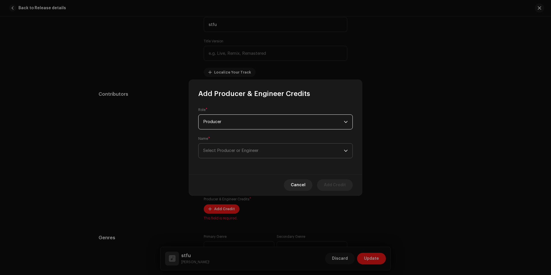
click at [239, 150] on span "Select Producer or Engineer" at bounding box center [230, 150] width 55 height 4
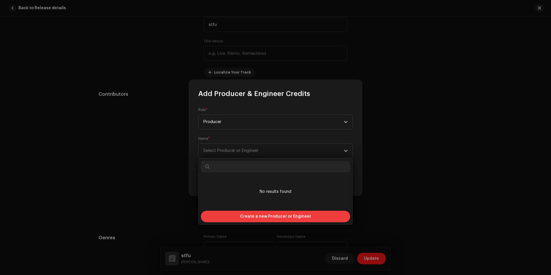
click at [271, 219] on span "Create a new Producer or Engineer" at bounding box center [275, 217] width 71 height 12
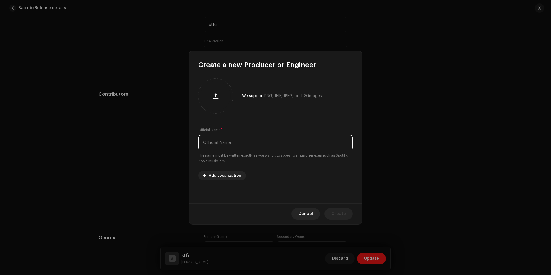
click at [232, 146] on input "text" at bounding box center [275, 142] width 155 height 15
type input "[PERSON_NAME]"
click at [339, 215] on span "Create" at bounding box center [339, 214] width 14 height 12
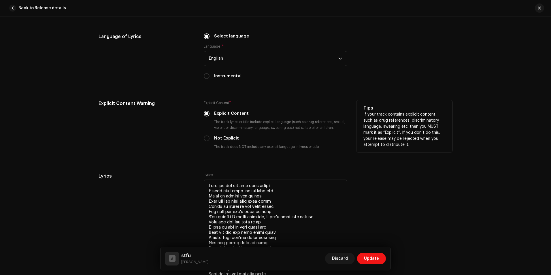
scroll to position [898, 0]
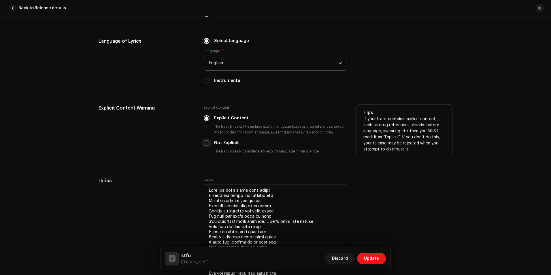
click at [207, 143] on input "Not Explicit" at bounding box center [207, 143] width 6 height 6
radio input "true"
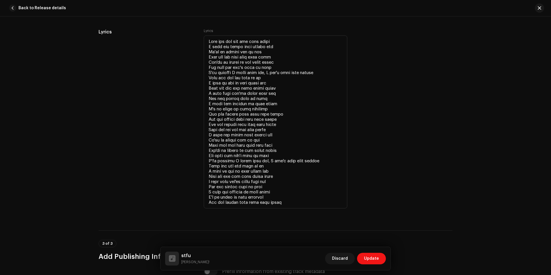
scroll to position [1071, 0]
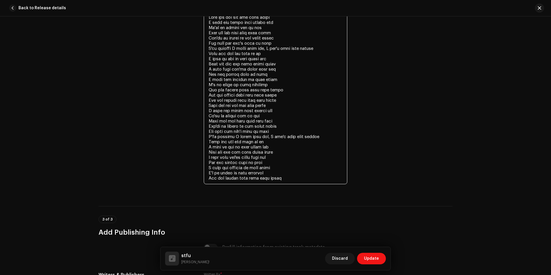
click at [254, 87] on textarea at bounding box center [276, 97] width 144 height 173
click at [376, 103] on div "Lyrics Lyrics" at bounding box center [276, 98] width 354 height 188
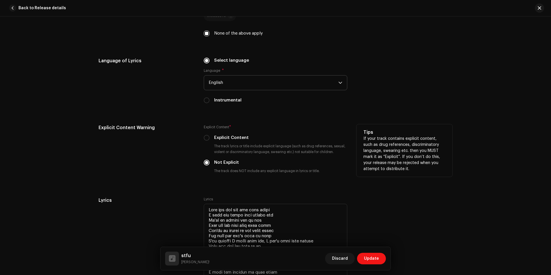
click at [239, 139] on label "Explicit Content" at bounding box center [231, 138] width 35 height 6
click at [210, 139] on input "Explicit Content" at bounding box center [207, 138] width 6 height 6
radio input "true"
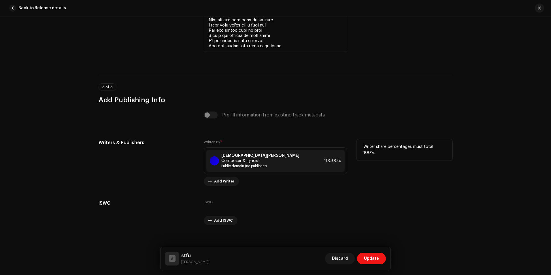
scroll to position [1204, 0]
click at [375, 259] on span "Update" at bounding box center [371, 259] width 15 height 12
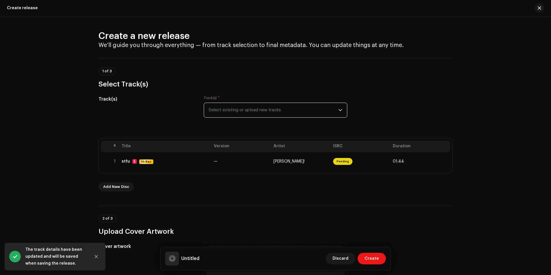
click at [254, 111] on span "Select existing or upload new tracks" at bounding box center [274, 110] width 130 height 14
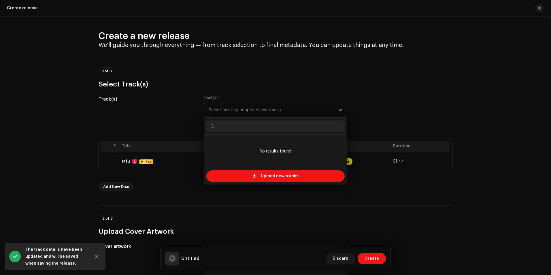
click at [254, 111] on span "Select existing or upload new tracks" at bounding box center [274, 110] width 130 height 14
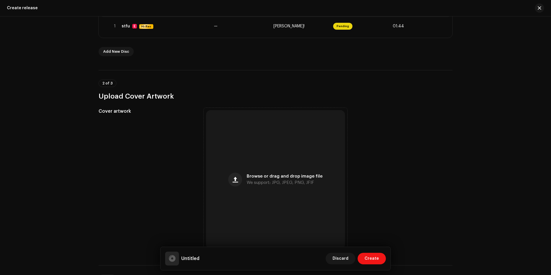
scroll to position [144, 0]
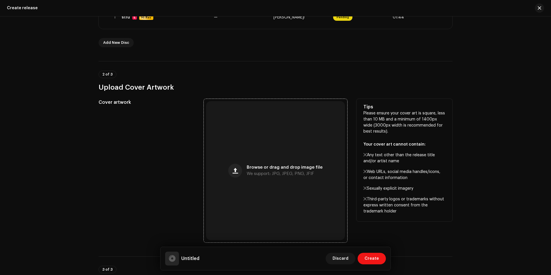
click at [259, 184] on div "Browse or drag and drop image file We support: JPG, JPEG, PNG, JFIF" at bounding box center [275, 170] width 139 height 139
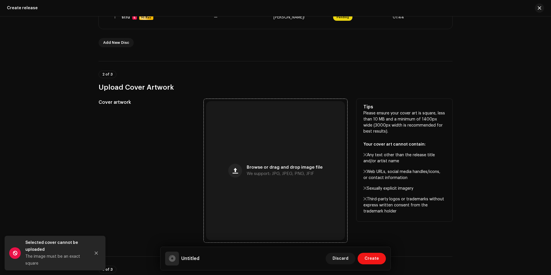
click at [267, 188] on div "Browse or drag and drop image file We support: JPG, JPEG, PNG, JFIF" at bounding box center [275, 170] width 139 height 139
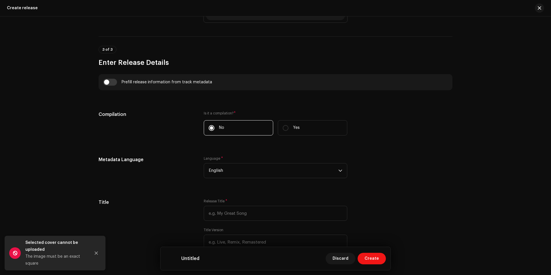
scroll to position [317, 0]
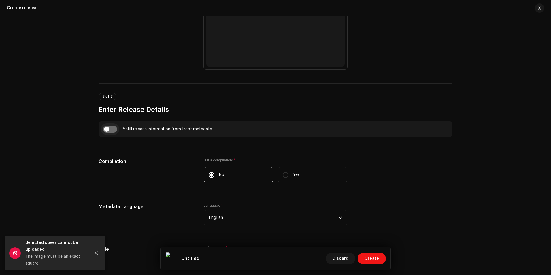
click at [109, 127] on input "checkbox" at bounding box center [110, 129] width 14 height 7
checkbox input "true"
type input "stfu"
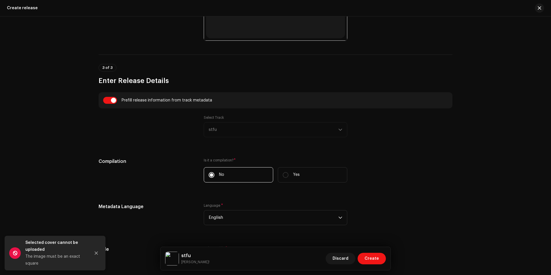
click at [239, 128] on div "Select Track stfu" at bounding box center [276, 126] width 144 height 22
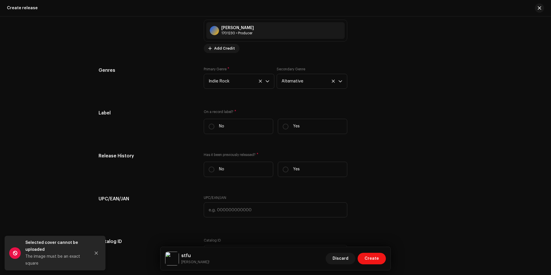
scroll to position [778, 0]
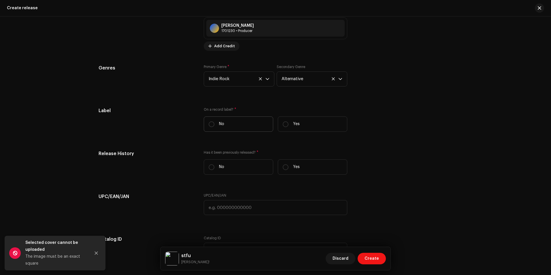
click at [225, 128] on label "No" at bounding box center [238, 123] width 69 height 15
click at [215, 127] on input "No" at bounding box center [212, 124] width 6 height 6
radio input "true"
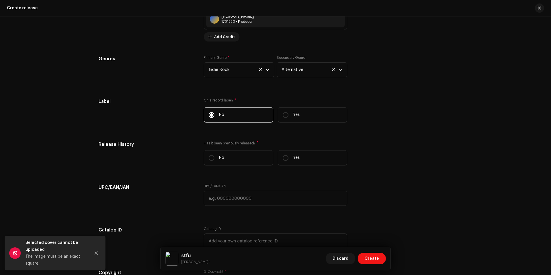
scroll to position [807, 0]
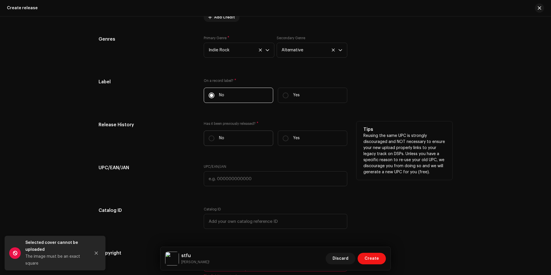
click at [221, 136] on p "No" at bounding box center [221, 138] width 5 height 6
click at [215, 136] on input "No" at bounding box center [212, 139] width 6 height 6
radio input "true"
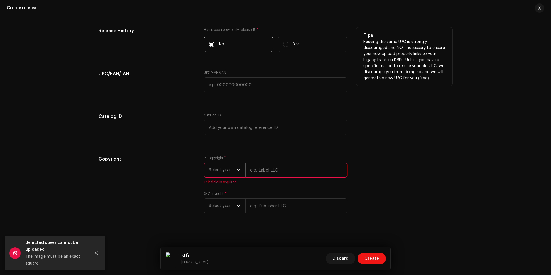
scroll to position [902, 0]
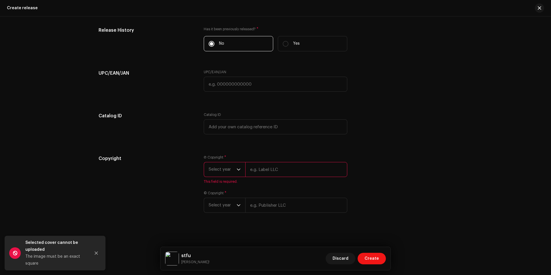
click at [227, 173] on span "Select year" at bounding box center [223, 169] width 28 height 14
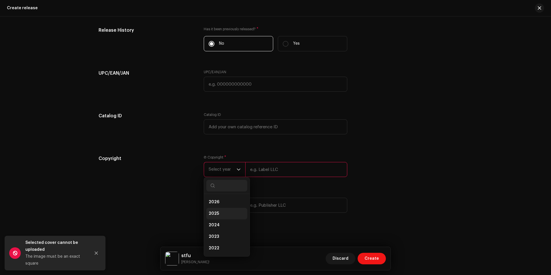
click at [221, 208] on li "2025" at bounding box center [226, 214] width 41 height 12
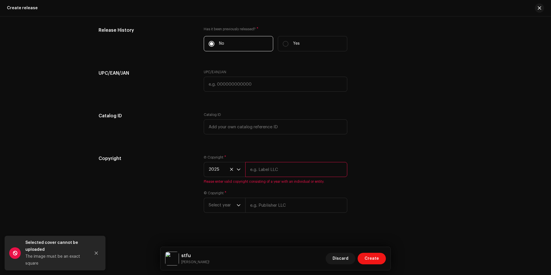
click at [271, 174] on input "text" at bounding box center [296, 169] width 102 height 15
drag, startPoint x: 165, startPoint y: 185, endPoint x: 195, endPoint y: 184, distance: 29.7
click at [165, 185] on div "Copyright" at bounding box center [147, 187] width 96 height 65
click at [293, 167] on input "text" at bounding box center [296, 169] width 102 height 15
type input "unmastered projects"
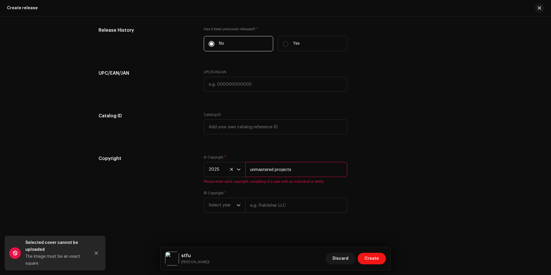
scroll to position [895, 0]
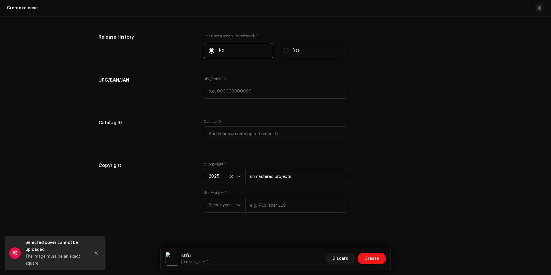
click at [406, 180] on div "Copyright Ⓟ Copyright * 2025 unmastered projects © Copyright * Select year" at bounding box center [276, 191] width 354 height 58
click at [242, 208] on p-select "Select year" at bounding box center [225, 205] width 42 height 15
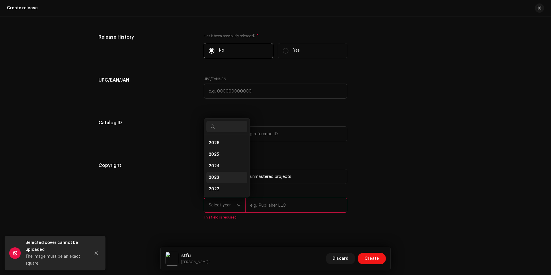
scroll to position [9, 0]
click at [226, 146] on li "2025" at bounding box center [226, 146] width 41 height 12
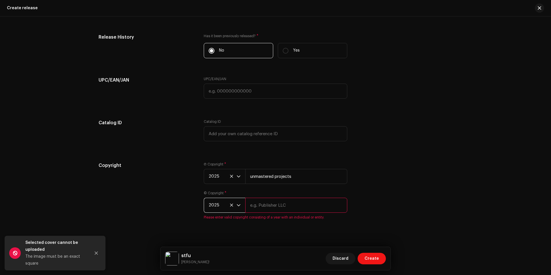
click at [278, 210] on input "text" at bounding box center [296, 205] width 102 height 15
type input "[PERSON_NAME]"
click at [356, 202] on div "Copyright Ⓟ Copyright * 2025 unmastered projects © Copyright * 2025 [PERSON_NAM…" at bounding box center [276, 194] width 354 height 65
click at [279, 176] on input "unmastered projects" at bounding box center [296, 176] width 102 height 15
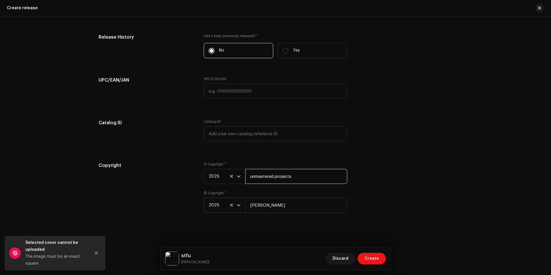
click at [279, 176] on input "unmastered projects" at bounding box center [296, 176] width 102 height 15
type input "unmastered projects"
click at [355, 193] on div "Copyright Ⓟ Copyright * 2025 unmastered projects © Copyright * 2025 [PERSON_NAM…" at bounding box center [276, 191] width 354 height 58
click at [303, 207] on input "[PERSON_NAME]" at bounding box center [296, 205] width 102 height 15
click at [383, 208] on div "Copyright Ⓟ Copyright * 2025 unmastered projects © Copyright * 2025 [PERSON_NAM…" at bounding box center [276, 191] width 354 height 58
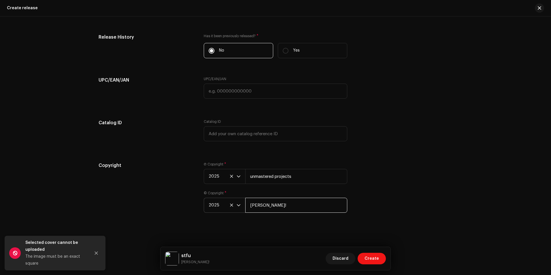
click at [316, 209] on input "[PERSON_NAME]!" at bounding box center [296, 205] width 102 height 15
type input "[PERSON_NAME]"
click at [366, 216] on div "Copyright Ⓟ Copyright * 2025 unmastered projects © Copyright * 2025 [PERSON_NAM…" at bounding box center [276, 191] width 354 height 58
click at [368, 258] on span "Create" at bounding box center [372, 259] width 14 height 12
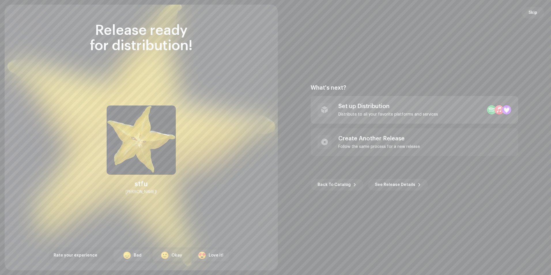
click at [390, 116] on div "Distribute to all your favorite platforms and services" at bounding box center [388, 114] width 100 height 5
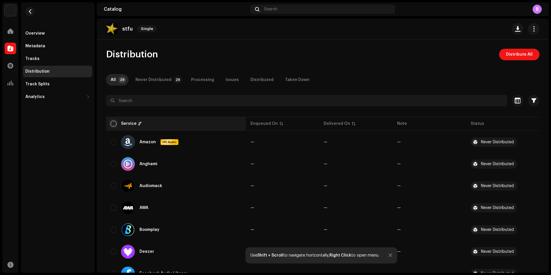
click at [113, 124] on input "checkbox" at bounding box center [114, 124] width 6 height 6
checkbox input "true"
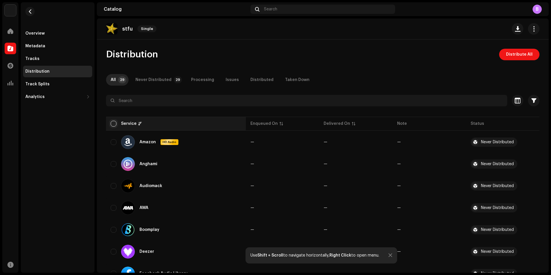
checkbox input "true"
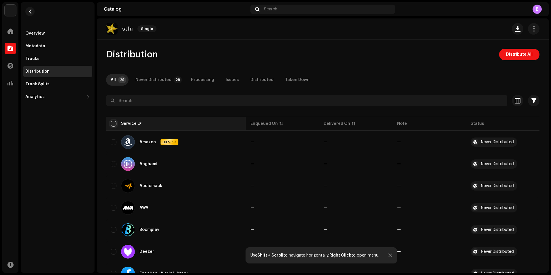
checkbox input "true"
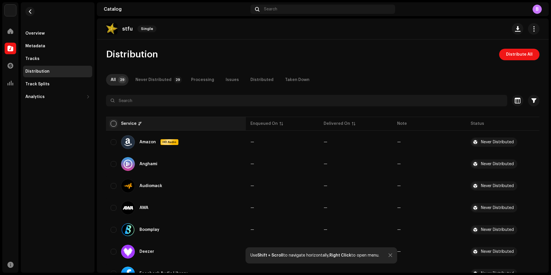
checkbox input "true"
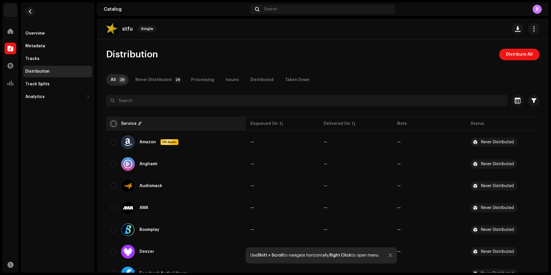
checkbox input "true"
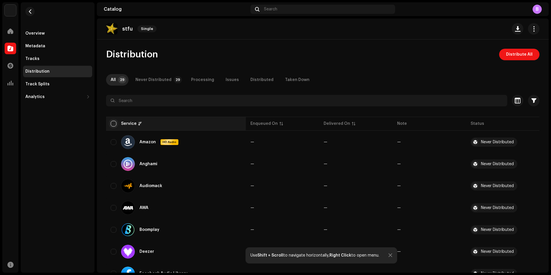
checkbox input "true"
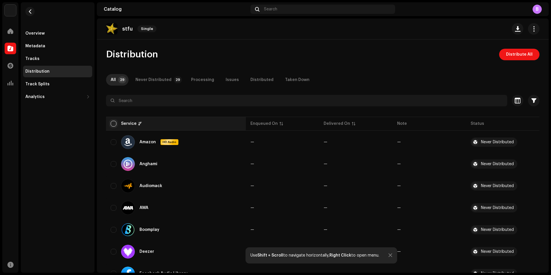
checkbox input "true"
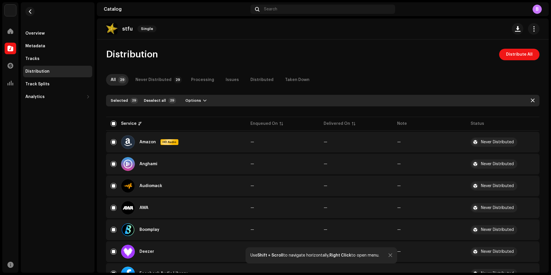
click at [127, 29] on p "stfu" at bounding box center [127, 29] width 11 height 6
click at [56, 99] on div "Analytics" at bounding box center [54, 97] width 59 height 5
click at [10, 31] on span at bounding box center [10, 31] width 6 height 5
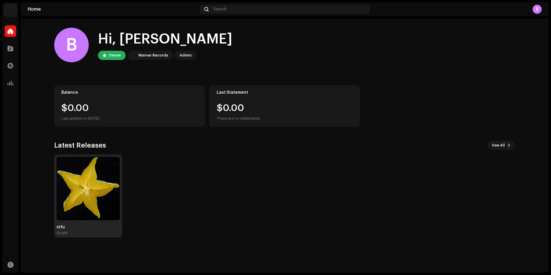
click at [89, 184] on img at bounding box center [88, 188] width 63 height 63
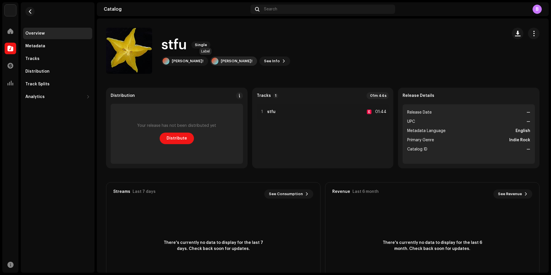
click at [221, 62] on div "[PERSON_NAME]!" at bounding box center [237, 61] width 32 height 5
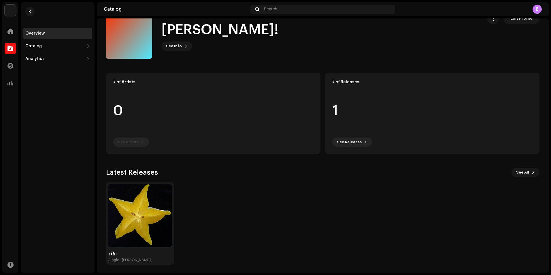
scroll to position [16, 0]
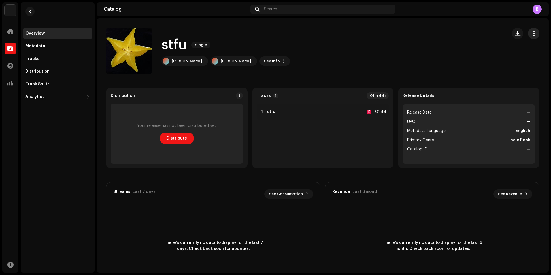
click at [528, 36] on button "button" at bounding box center [534, 34] width 12 height 12
click at [494, 56] on div "Edit" at bounding box center [504, 59] width 58 height 12
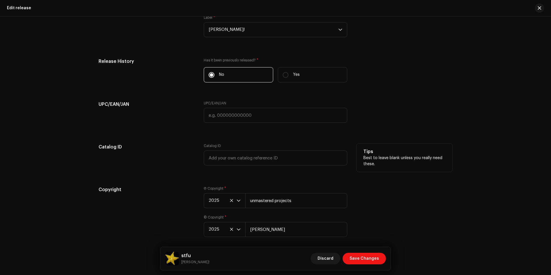
scroll to position [897, 0]
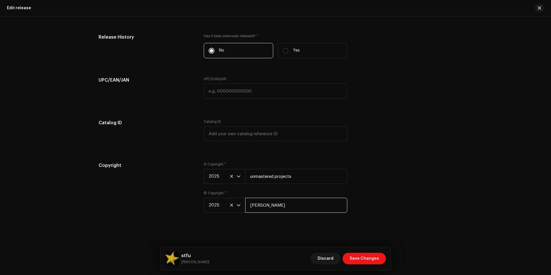
click at [266, 202] on input "[PERSON_NAME]" at bounding box center [296, 205] width 102 height 15
click at [267, 202] on input "[PERSON_NAME]" at bounding box center [296, 205] width 102 height 15
type input "unmastered projects"
click at [359, 259] on span "Save Changes" at bounding box center [364, 259] width 29 height 12
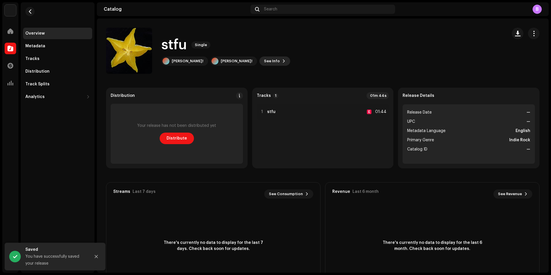
click at [264, 61] on span "See Info" at bounding box center [272, 61] width 16 height 12
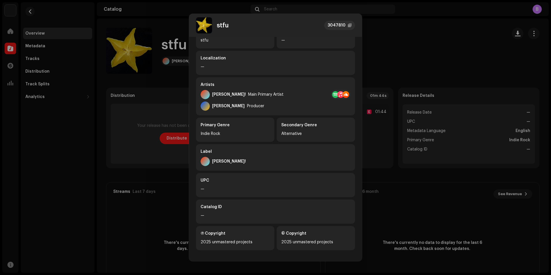
scroll to position [63, 0]
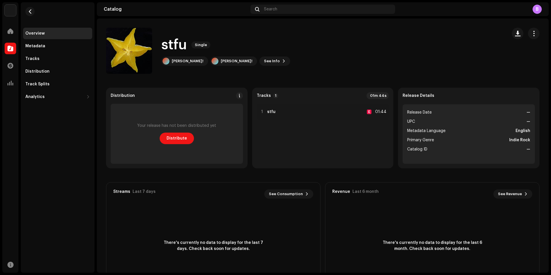
click at [177, 173] on div "stfu 3047810 Metadata Distribution Metadata Language English Release Title stfu…" at bounding box center [275, 137] width 551 height 275
click at [259, 61] on button "See Info" at bounding box center [274, 61] width 31 height 9
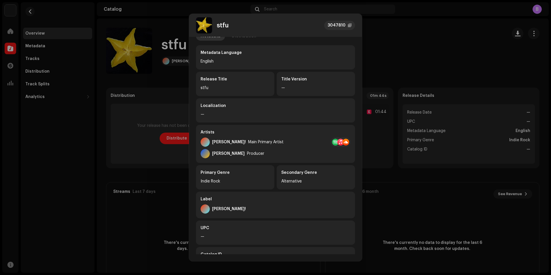
scroll to position [58, 0]
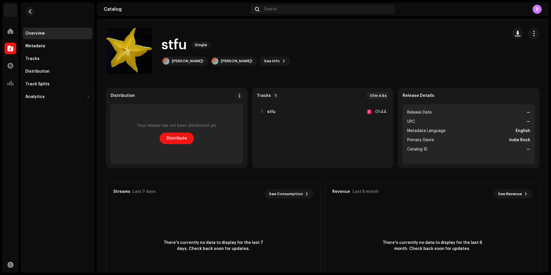
click at [449, 59] on div "stfu 3047810 Metadata Distribution Metadata Language English Release Title stfu…" at bounding box center [275, 137] width 551 height 275
click at [531, 36] on span "button" at bounding box center [533, 33] width 5 height 5
click at [489, 59] on div "Edit" at bounding box center [505, 59] width 54 height 5
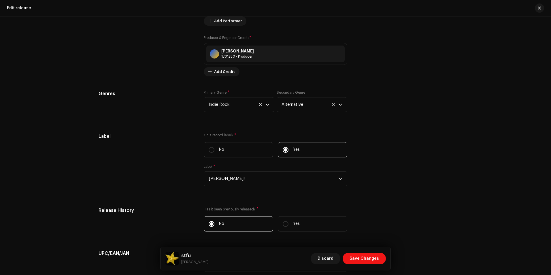
scroll to position [724, 0]
click at [238, 149] on label "No" at bounding box center [238, 149] width 69 height 15
click at [215, 149] on input "No" at bounding box center [212, 150] width 6 height 6
radio input "true"
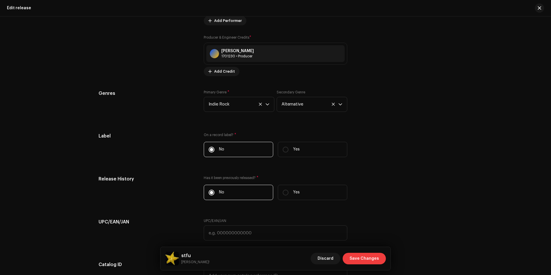
click at [368, 259] on span "Save Changes" at bounding box center [364, 259] width 29 height 12
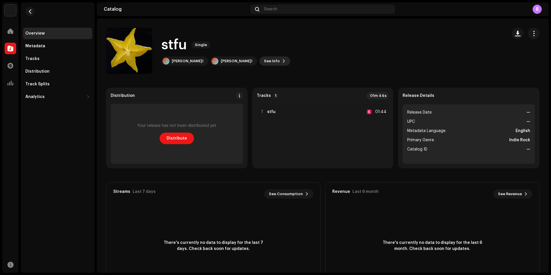
click at [282, 62] on span at bounding box center [283, 61] width 3 height 5
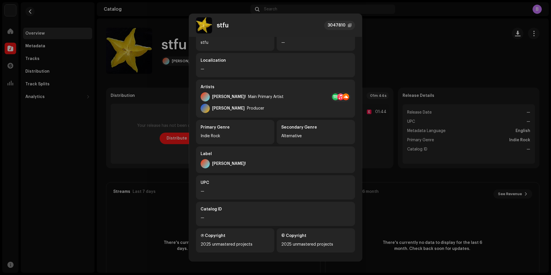
scroll to position [63, 0]
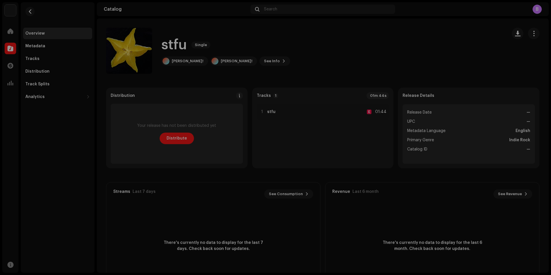
click at [392, 83] on div "stfu 3047810 Metadata Distribution Metadata Language English Release Title stfu…" at bounding box center [275, 137] width 551 height 275
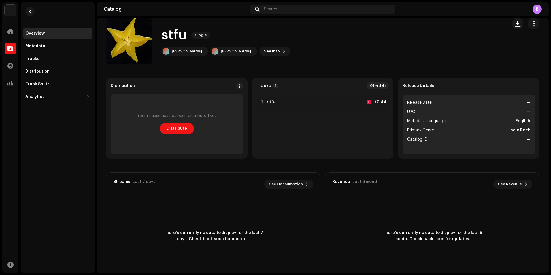
scroll to position [0, 0]
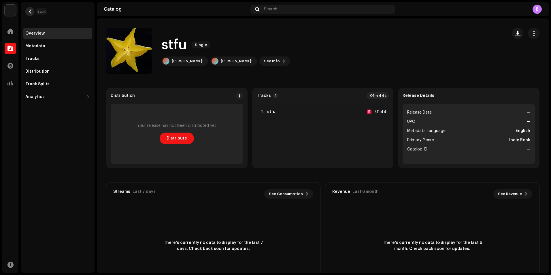
click at [30, 10] on span "button" at bounding box center [30, 11] width 4 height 5
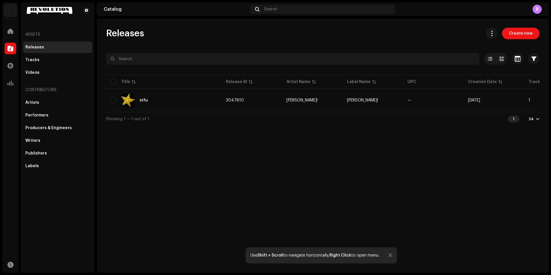
drag, startPoint x: 396, startPoint y: 114, endPoint x: 423, endPoint y: 116, distance: 27.2
click at [423, 116] on div "Showing 1 — 1 out of 1 1 24" at bounding box center [323, 119] width 434 height 14
drag, startPoint x: 419, startPoint y: 111, endPoint x: 424, endPoint y: 118, distance: 8.6
click at [424, 118] on div "Selected 0 Options Filters Distribution status Never Distributed Processing Iss…" at bounding box center [323, 89] width 434 height 73
click at [402, 126] on div "Showing 1 — 1 out of 1 1 24" at bounding box center [323, 119] width 434 height 14
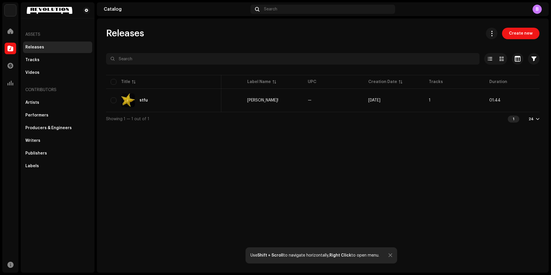
drag, startPoint x: 388, startPoint y: 131, endPoint x: 379, endPoint y: 129, distance: 9.2
click at [380, 130] on div "Releases Create new Selected 0 Options Filters Distribution status Never Distri…" at bounding box center [323, 145] width 452 height 254
click at [389, 255] on div at bounding box center [391, 255] width 4 height 5
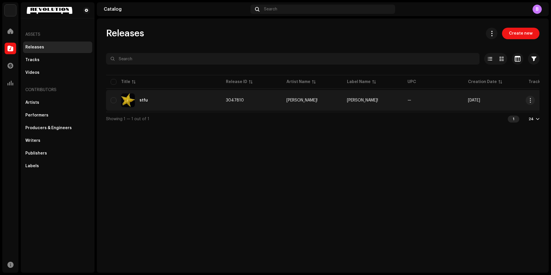
click at [194, 107] on div "stfu" at bounding box center [164, 100] width 106 height 14
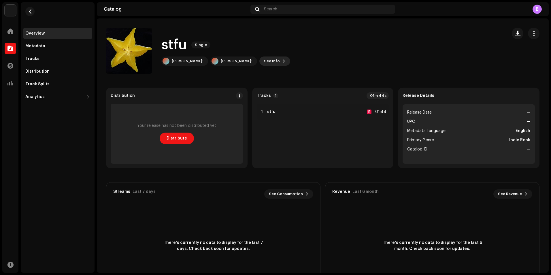
click at [264, 62] on span "See Info" at bounding box center [272, 61] width 16 height 12
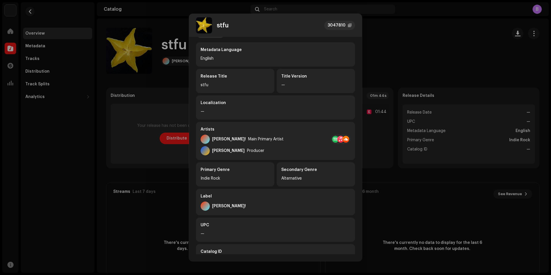
scroll to position [63, 0]
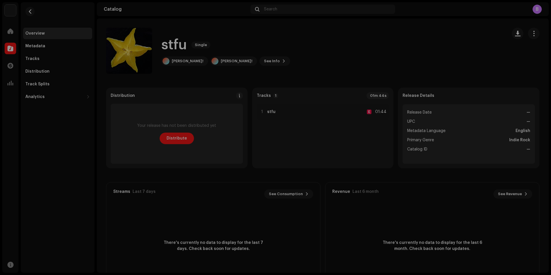
click at [414, 180] on div "stfu 3047810 Metadata Distribution Metadata Language English Release Title stfu…" at bounding box center [275, 137] width 551 height 275
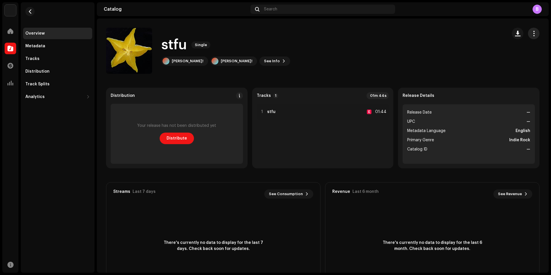
click at [534, 34] on button "button" at bounding box center [534, 34] width 12 height 12
click at [533, 34] on button "button" at bounding box center [534, 34] width 12 height 12
click at [51, 57] on div "Tracks" at bounding box center [57, 59] width 65 height 5
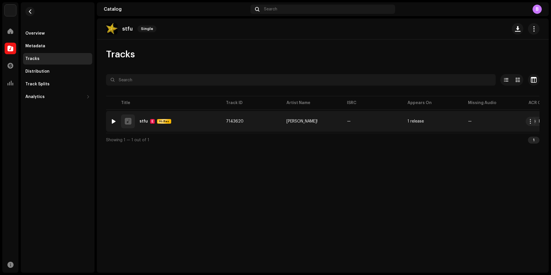
click at [115, 122] on div at bounding box center [114, 121] width 4 height 5
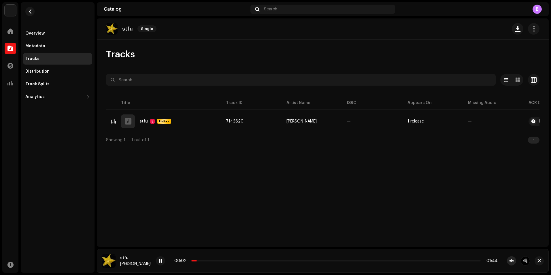
click at [511, 262] on span "button" at bounding box center [512, 261] width 4 height 5
click at [159, 262] on span at bounding box center [160, 261] width 3 height 5
click at [333, 202] on div "stfu Single Tracks Selected 0 Options Filters Distribution status In progress N…" at bounding box center [323, 132] width 452 height 228
click at [48, 31] on div "Overview" at bounding box center [57, 33] width 65 height 5
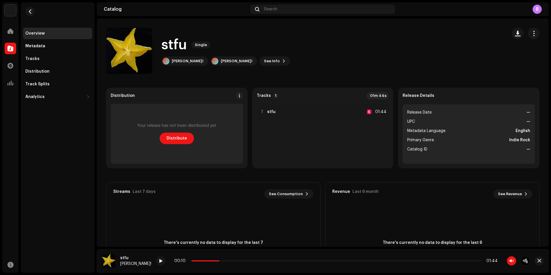
click at [310, 175] on div "Distribution Your release has not been distributed yet Distribute Tracks 1 01m …" at bounding box center [323, 193] width 434 height 210
click at [61, 93] on div "Analytics" at bounding box center [57, 97] width 69 height 12
click at [54, 99] on div "Analytics" at bounding box center [54, 97] width 59 height 5
click at [12, 65] on span at bounding box center [10, 65] width 6 height 5
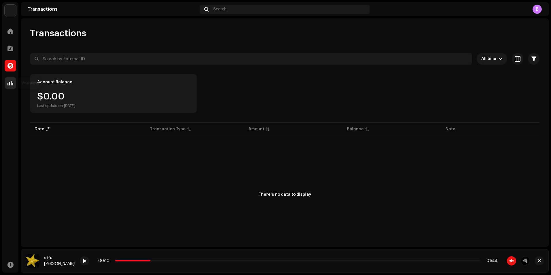
click at [11, 78] on div at bounding box center [11, 83] width 12 height 12
